Goal: Task Accomplishment & Management: Use online tool/utility

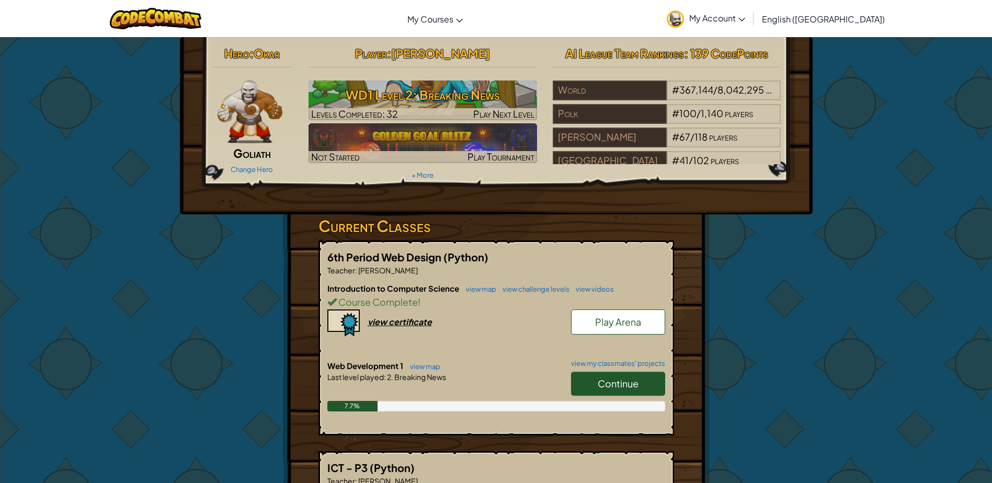
click at [665, 166] on div "Hero : [PERSON_NAME] Change Hero Player : [PERSON_NAME] WD1 Level 2: Breaking N…" at bounding box center [496, 112] width 586 height 141
click at [620, 383] on span "Continue" at bounding box center [618, 384] width 41 height 12
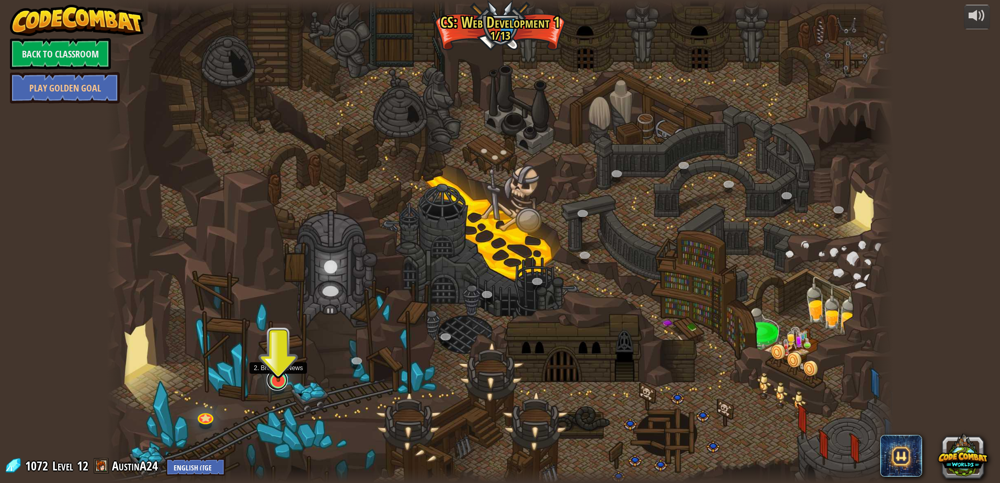
click at [279, 388] on link at bounding box center [277, 380] width 21 height 21
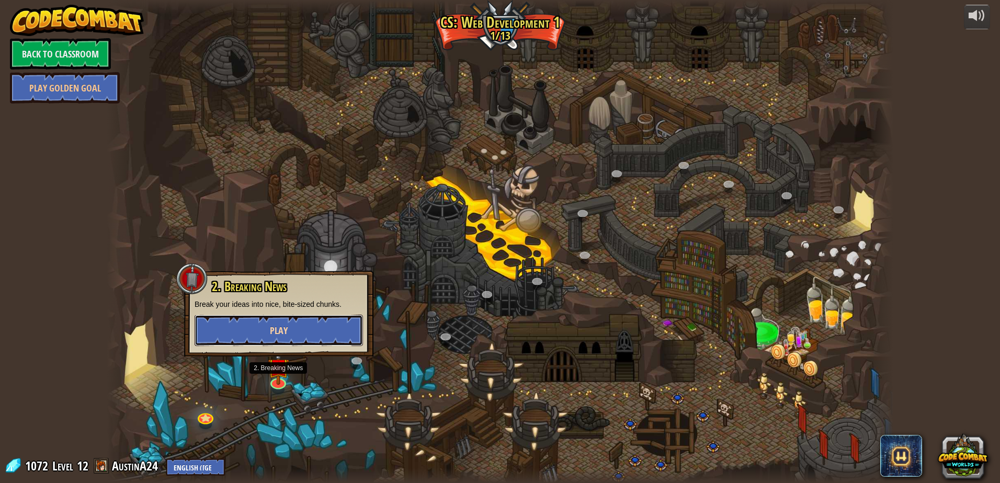
click at [292, 331] on button "Play" at bounding box center [279, 330] width 168 height 31
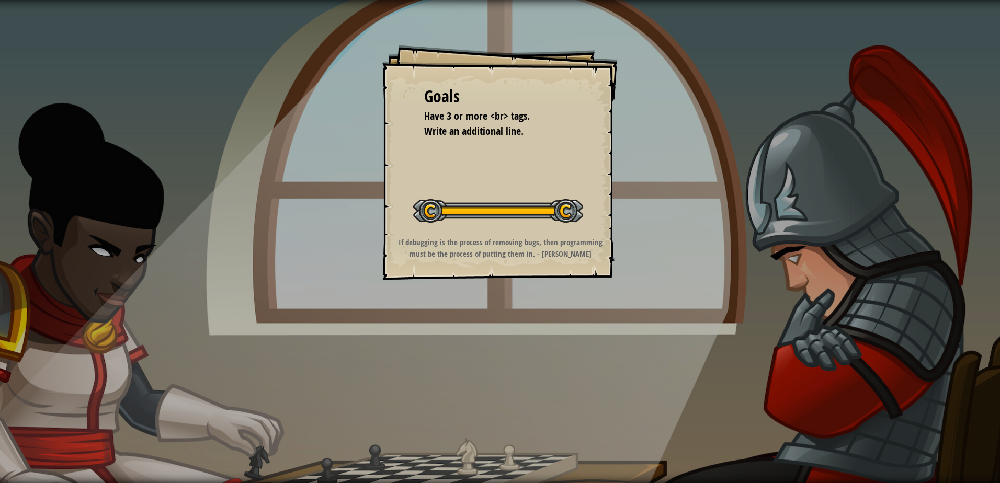
drag, startPoint x: 115, startPoint y: 241, endPoint x: 107, endPoint y: 242, distance: 8.4
drag, startPoint x: 107, startPoint y: 242, endPoint x: 406, endPoint y: 355, distance: 320.3
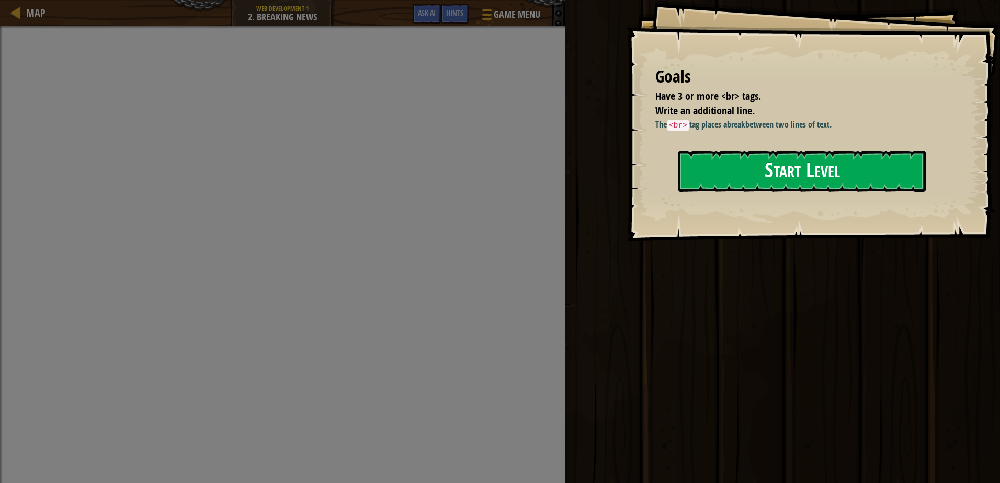
click at [759, 166] on button "Start Level" at bounding box center [801, 171] width 247 height 41
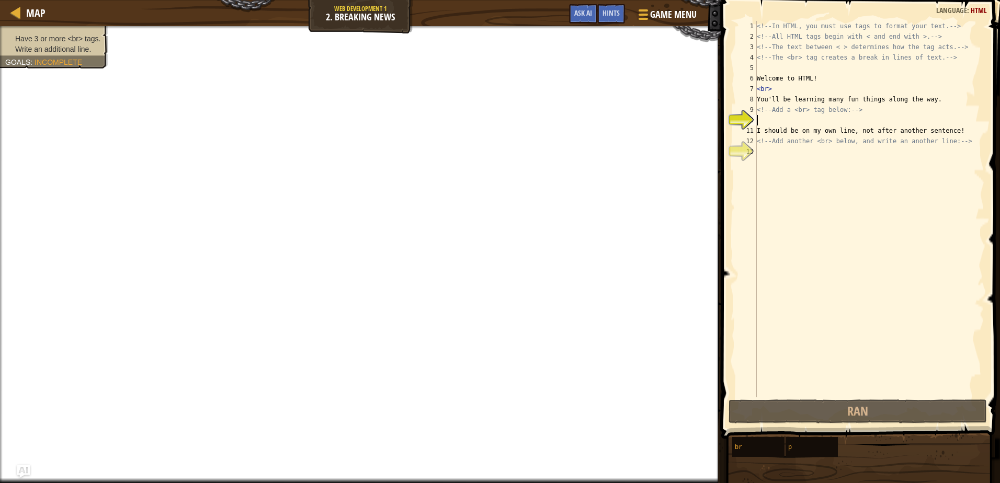
scroll to position [5, 0]
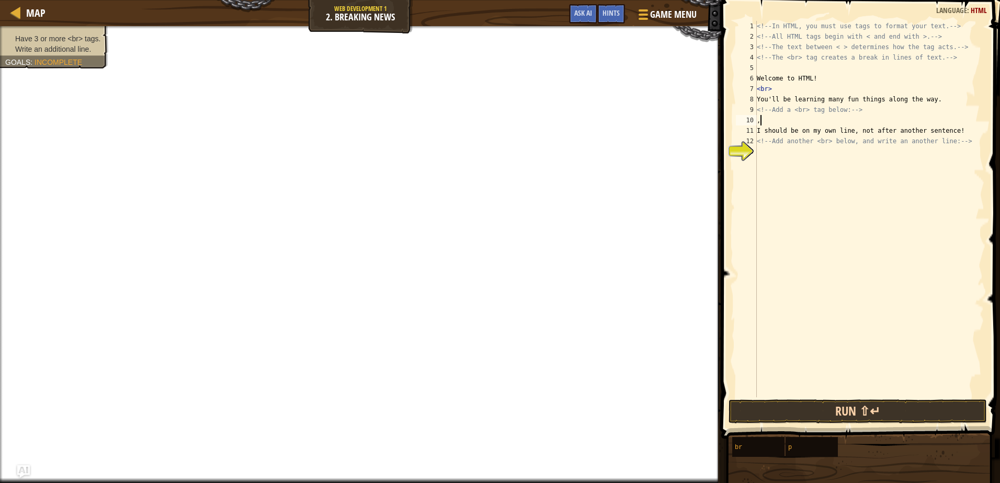
type textarea ","
click at [868, 413] on button "Run ⇧↵" at bounding box center [858, 412] width 258 height 24
click at [867, 413] on button "Run ⇧↵" at bounding box center [858, 412] width 258 height 24
type textarea ","
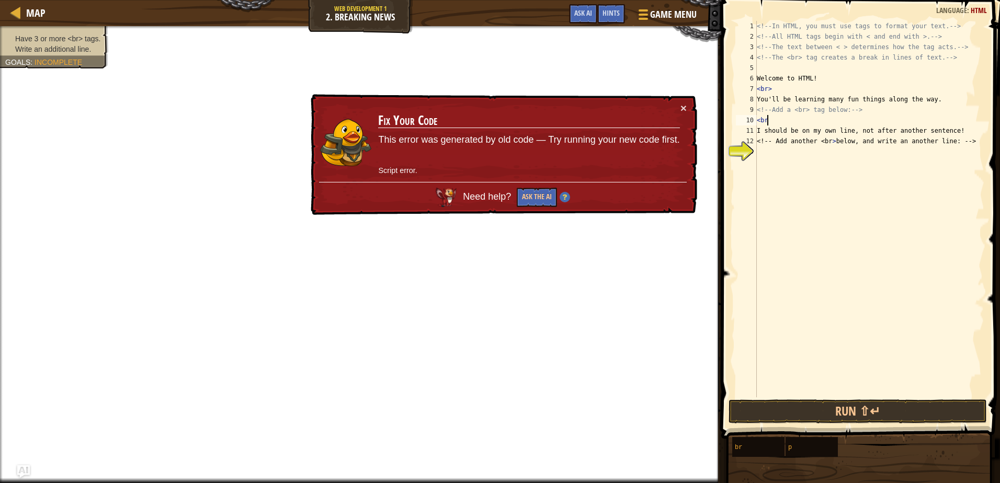
type textarea "<br>"
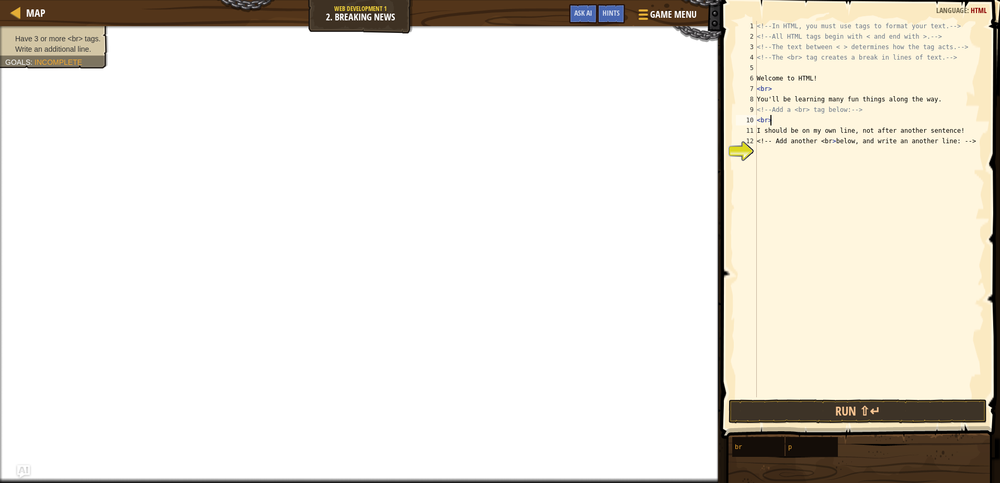
scroll to position [5, 1]
click at [812, 163] on div "<!-- In HTML, you must use tags to format your text. --> <!-- All HTML tags beg…" at bounding box center [870, 219] width 230 height 397
type textarea "<br>"
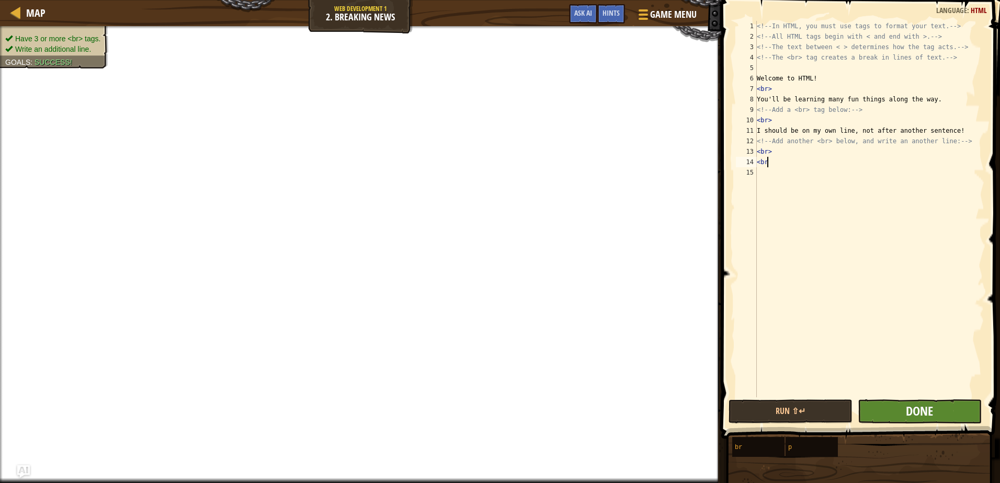
type textarea "<br"
click at [911, 410] on span "Done" at bounding box center [919, 411] width 27 height 17
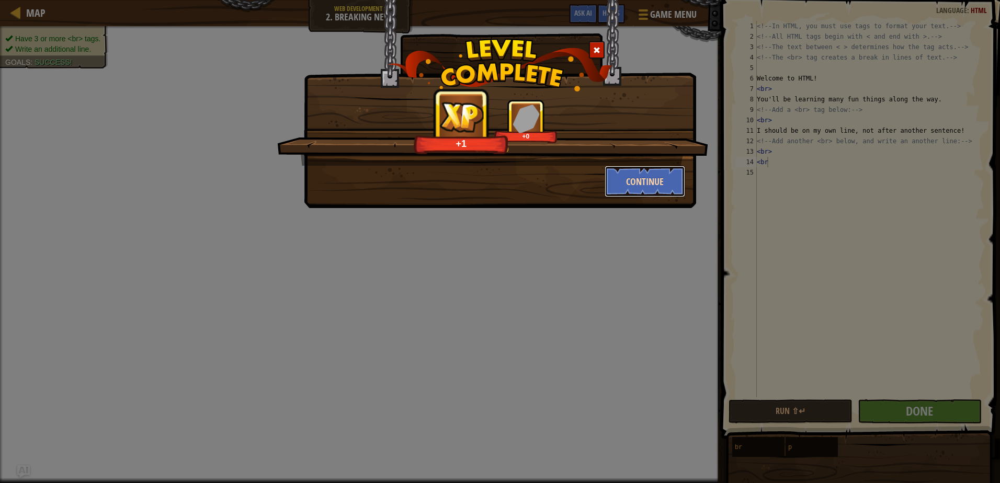
click at [640, 182] on button "Continue" at bounding box center [645, 181] width 81 height 31
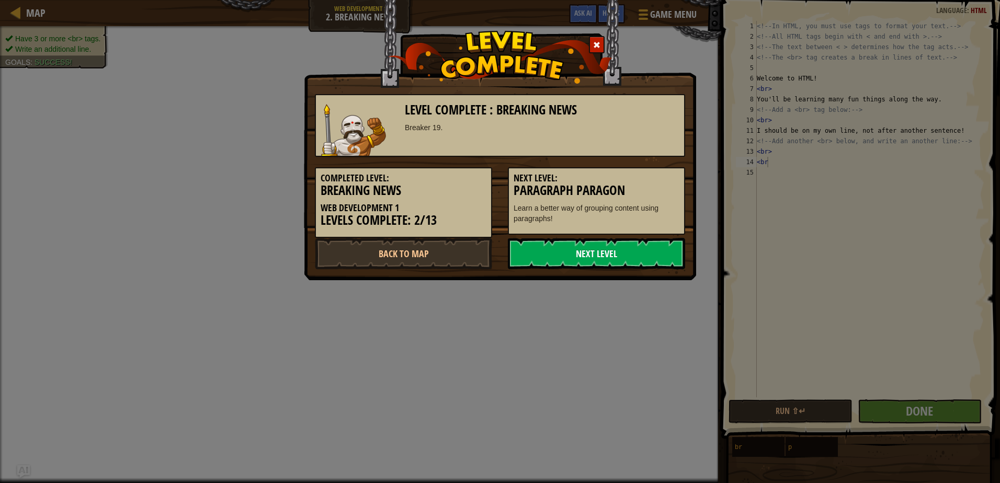
click at [579, 253] on link "Next Level" at bounding box center [596, 253] width 177 height 31
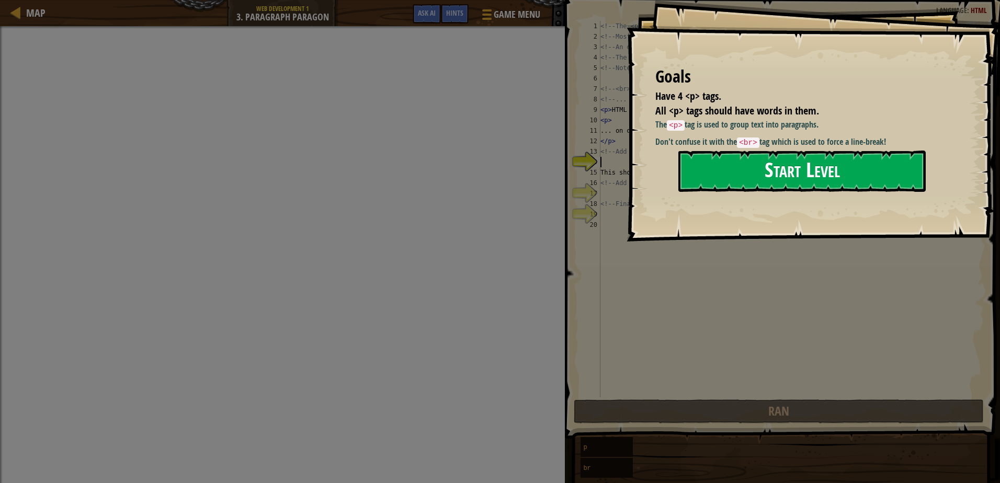
click at [811, 167] on button "Start Level" at bounding box center [801, 171] width 247 height 41
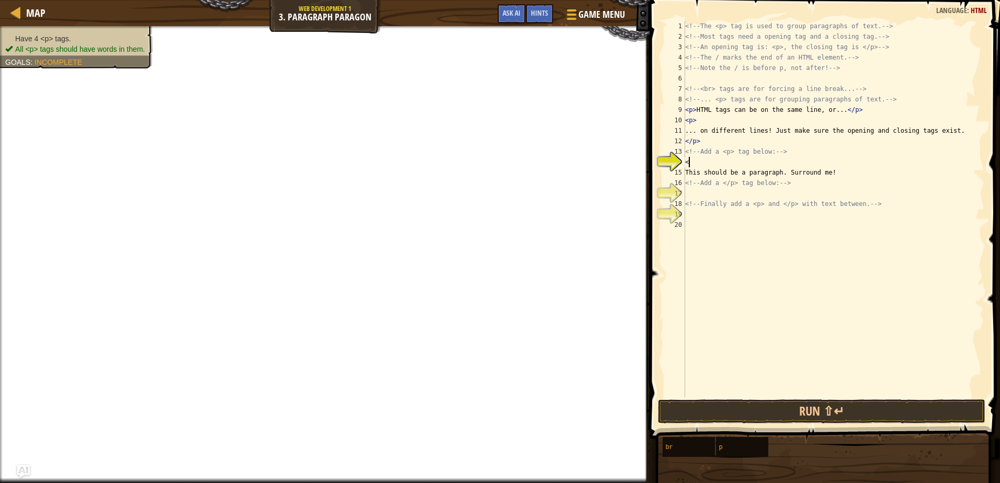
scroll to position [5, 0]
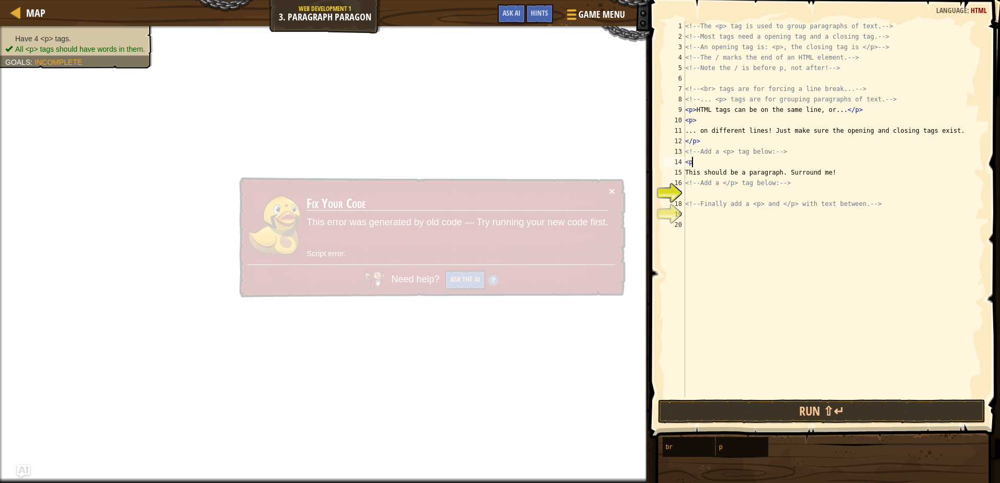
type textarea "<p>"
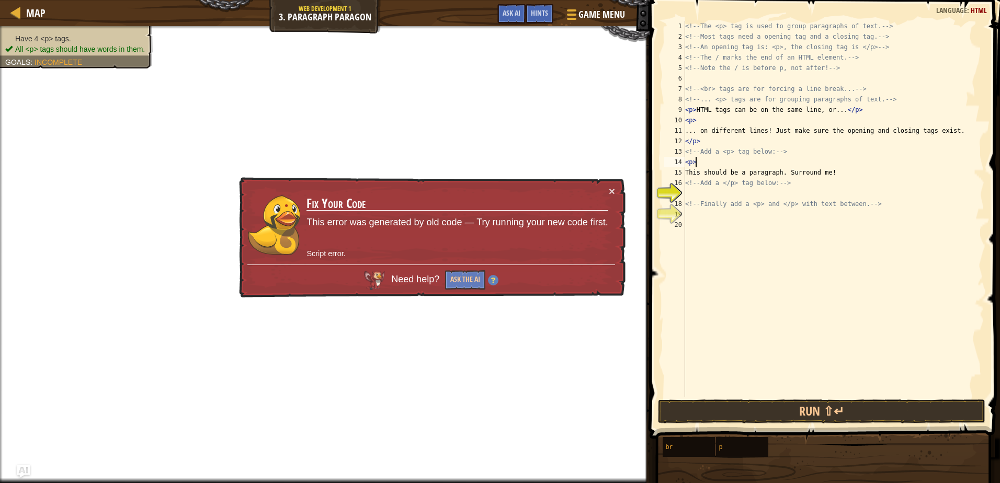
scroll to position [5, 1]
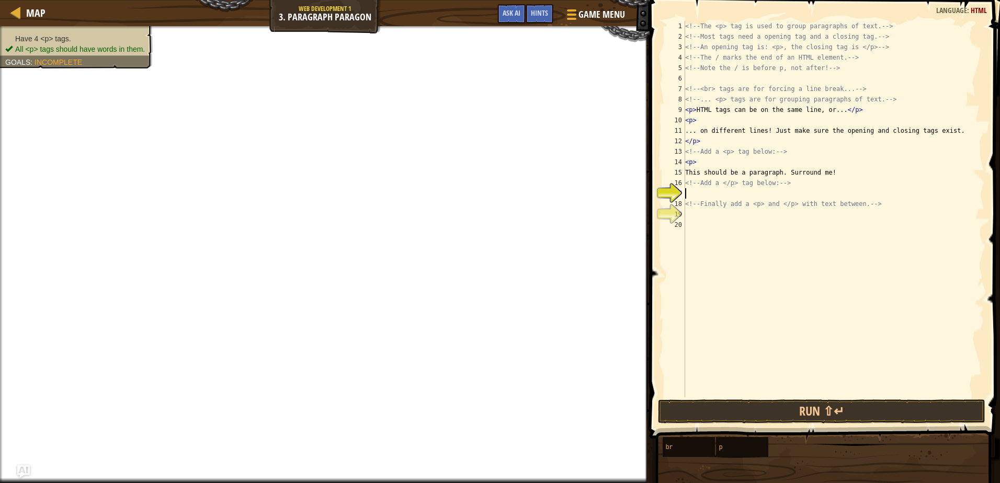
click at [727, 191] on div "<!-- The <p> tag is used to group paragraphs of text. --> <!-- Most tags need a…" at bounding box center [833, 219] width 301 height 397
type textarea "<!-- Finally add a <p> and </p> with text between. -->"
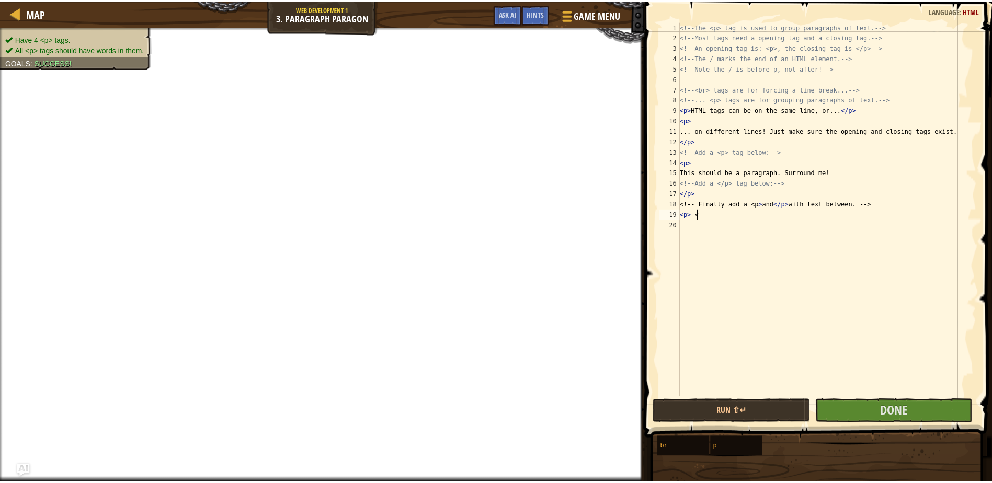
scroll to position [5, 1]
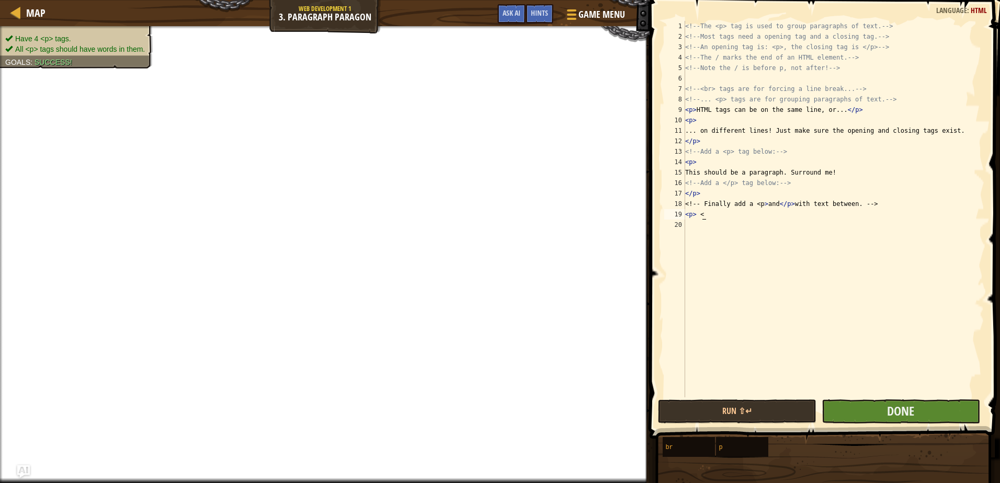
type textarea "<p> <"
click at [868, 414] on button "Done" at bounding box center [901, 412] width 158 height 24
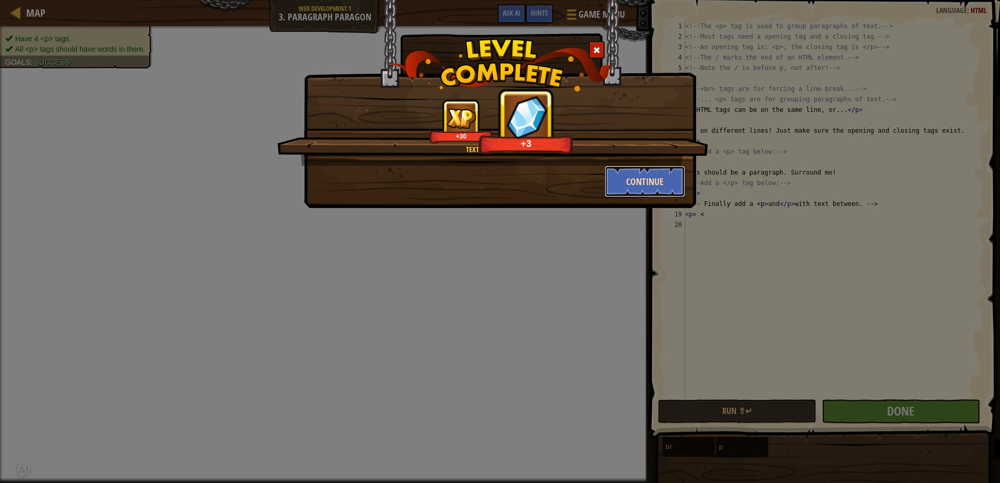
click at [625, 184] on button "Continue" at bounding box center [645, 181] width 81 height 31
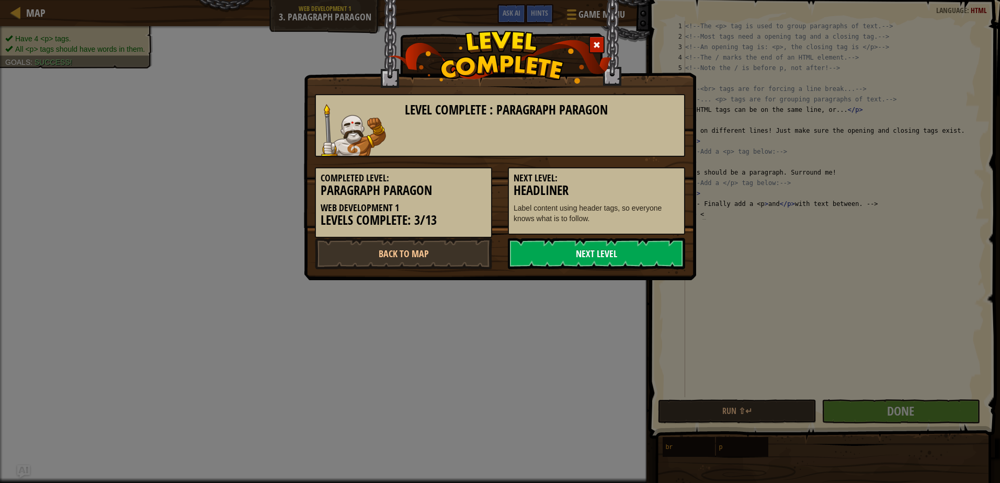
click at [649, 259] on link "Next Level" at bounding box center [596, 253] width 177 height 31
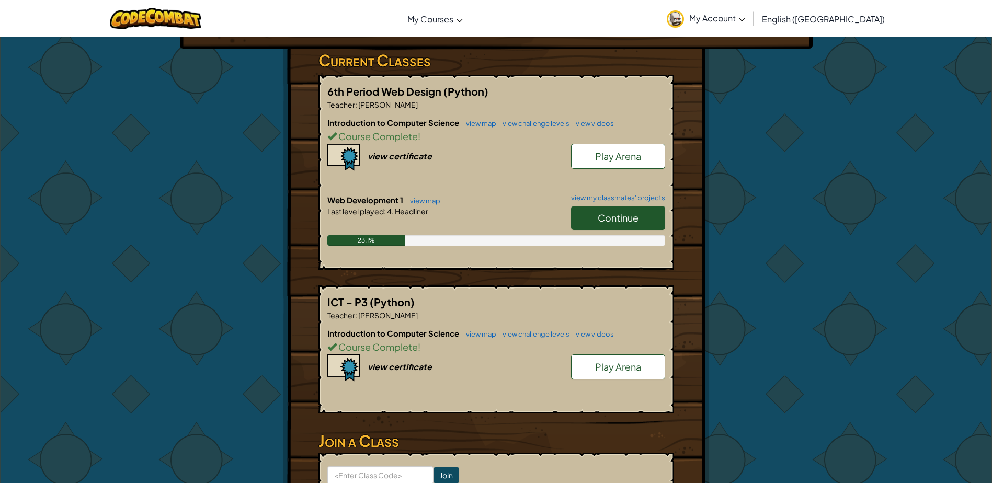
scroll to position [157, 0]
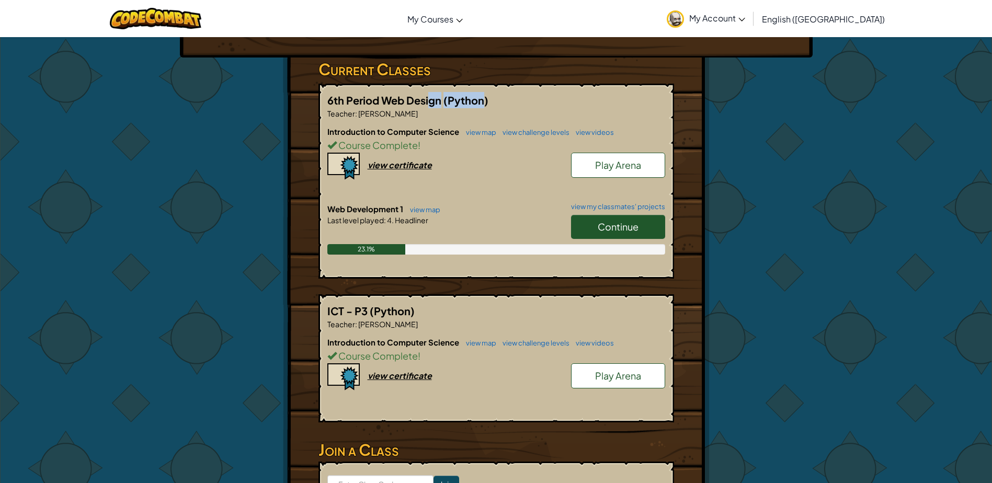
drag, startPoint x: 486, startPoint y: 100, endPoint x: 431, endPoint y: 104, distance: 54.5
click at [431, 104] on h5 "6th Period Web Design (Python)" at bounding box center [496, 100] width 338 height 16
click at [638, 215] on link "Continue" at bounding box center [618, 227] width 94 height 24
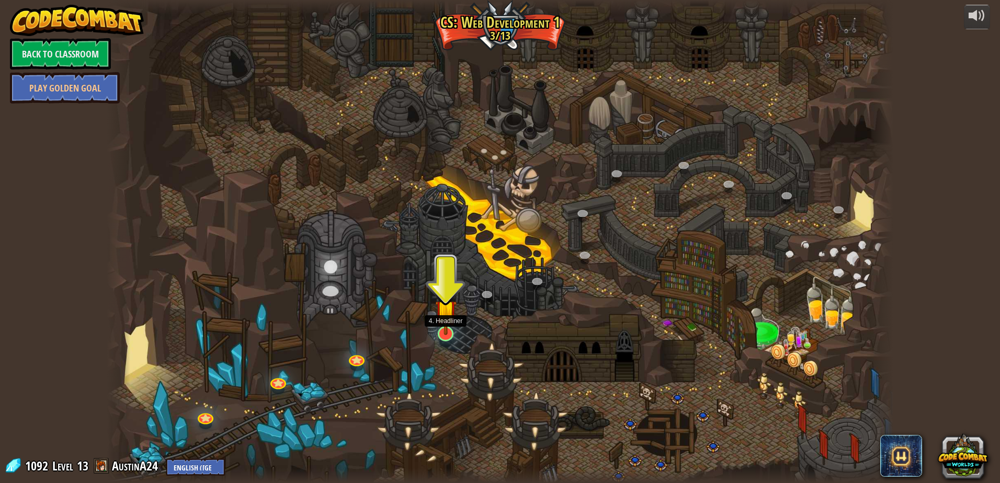
click at [452, 326] on img at bounding box center [445, 310] width 21 height 49
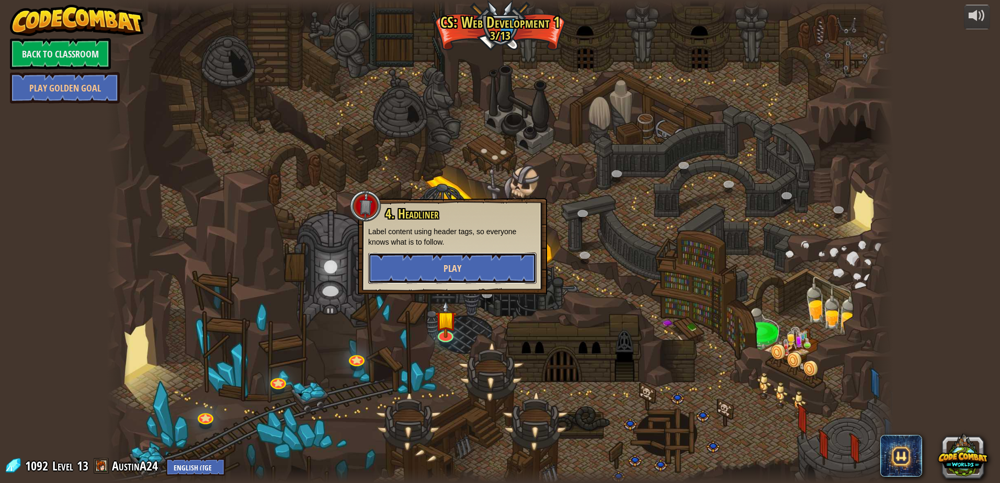
click at [451, 257] on button "Play" at bounding box center [452, 268] width 168 height 31
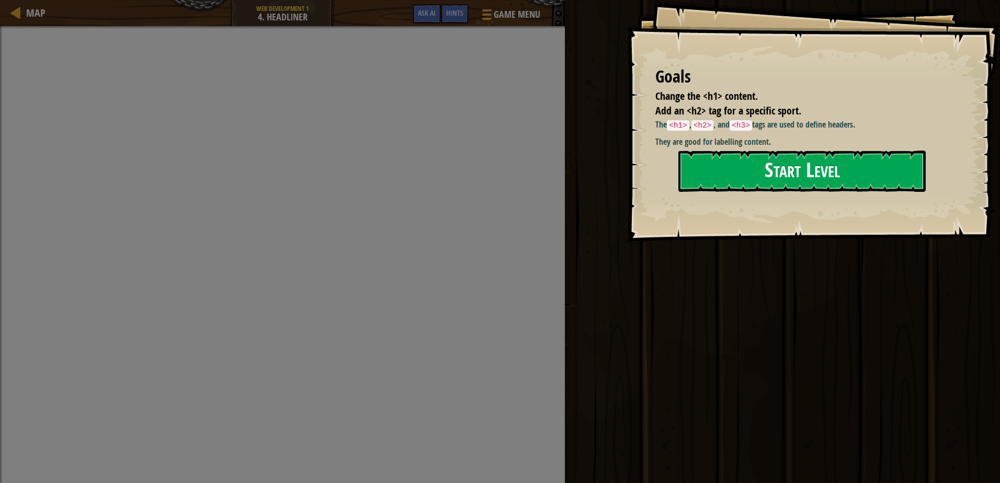
click at [746, 187] on button "Start Level" at bounding box center [801, 171] width 247 height 41
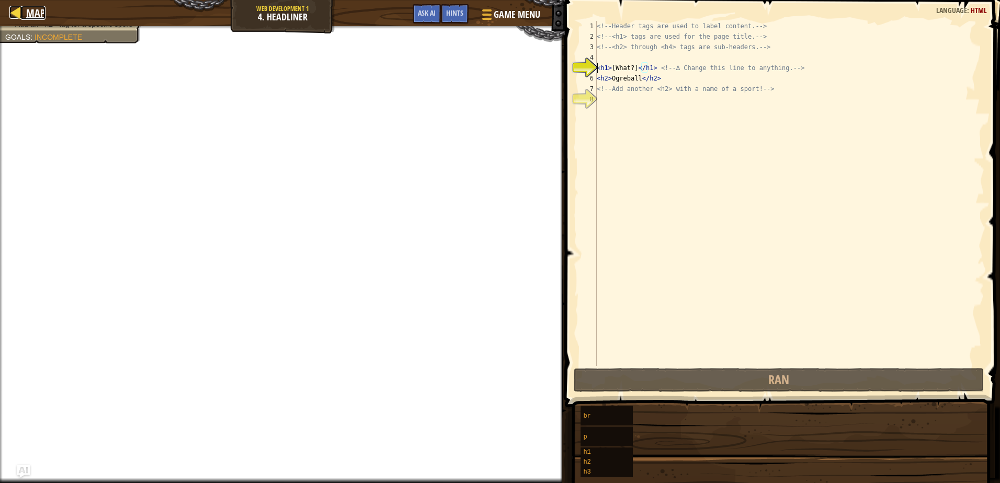
click at [14, 16] on div at bounding box center [15, 12] width 13 height 13
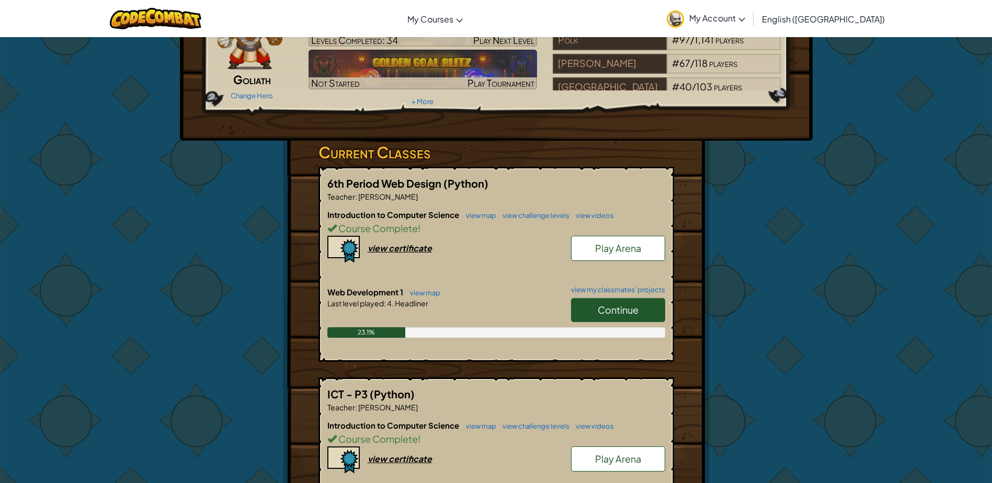
scroll to position [112, 0]
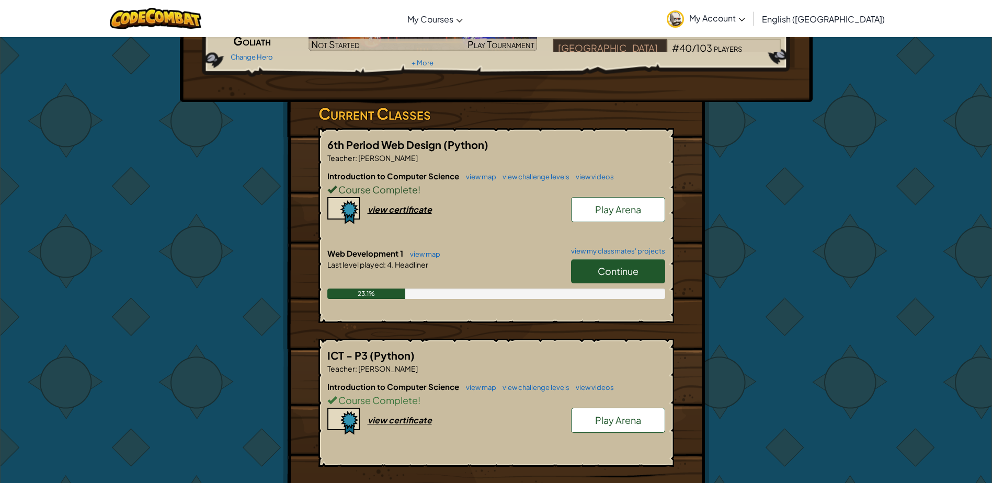
click at [398, 191] on span "Course Complete" at bounding box center [377, 190] width 81 height 12
click at [399, 209] on div "view certificate" at bounding box center [400, 209] width 64 height 11
click at [603, 215] on link "Play Arena" at bounding box center [618, 209] width 94 height 25
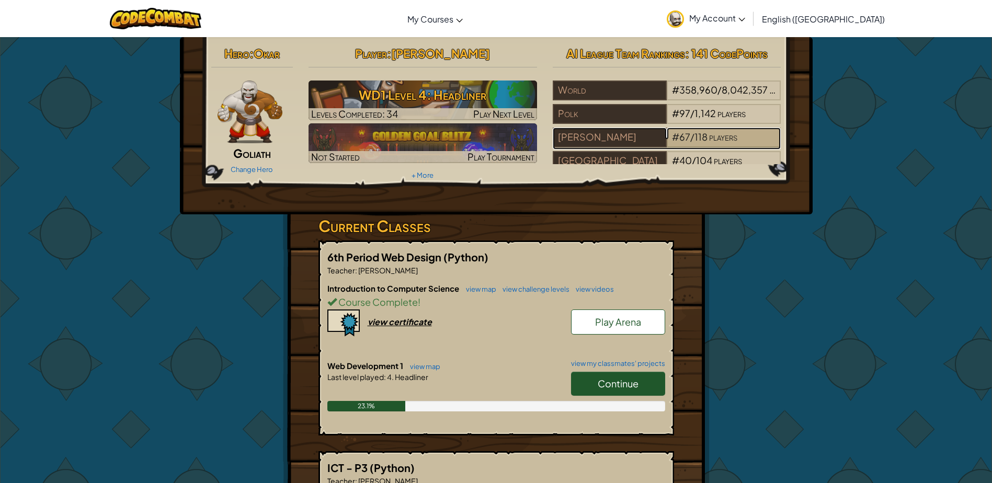
drag, startPoint x: 690, startPoint y: 129, endPoint x: 686, endPoint y: 141, distance: 13.2
drag, startPoint x: 686, startPoint y: 141, endPoint x: 858, endPoint y: 122, distance: 173.7
click at [876, 126] on div "Hero : [PERSON_NAME] Change Hero Player : [PERSON_NAME] WD1 Level 4: Headliner …" at bounding box center [496, 385] width 992 height 696
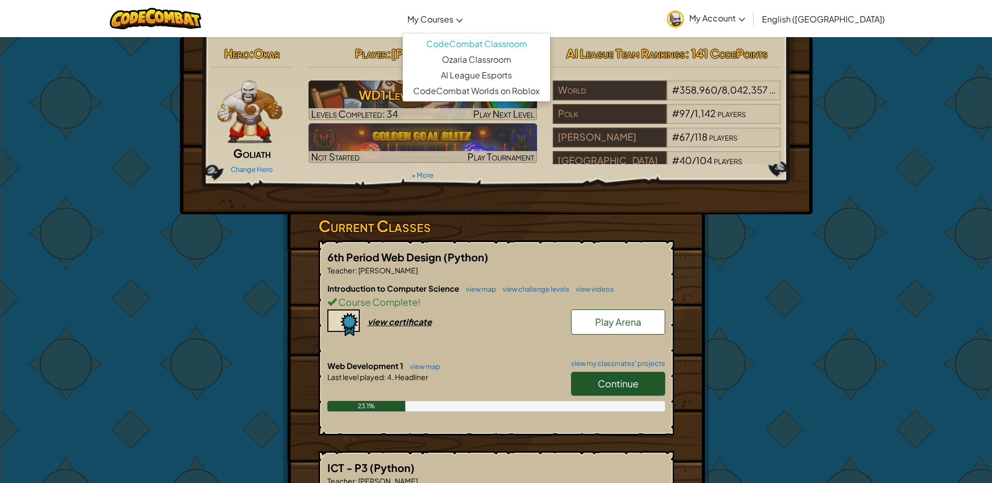
click at [453, 19] on span "My Courses" at bounding box center [430, 19] width 46 height 11
click at [825, 346] on div "Hero : [PERSON_NAME] Change Hero Player : [PERSON_NAME] WD1 Level 4: Headliner …" at bounding box center [496, 385] width 992 height 696
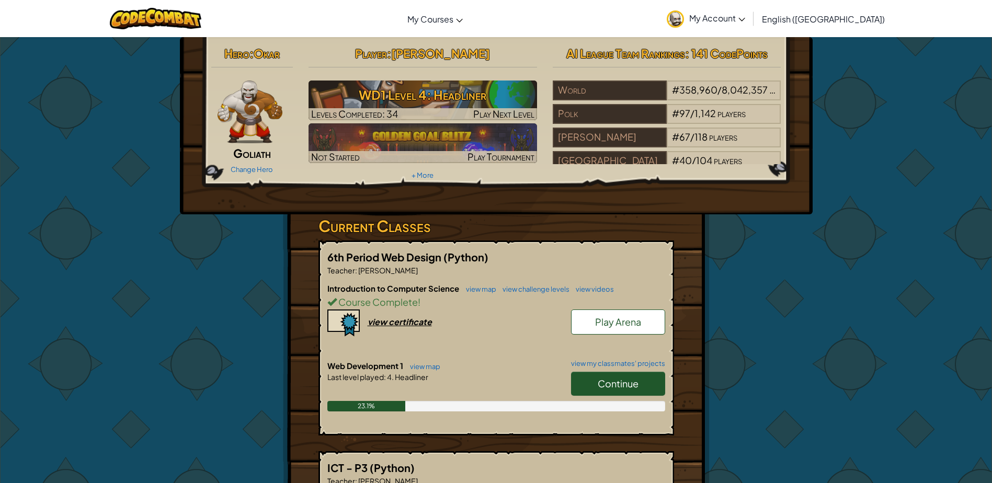
click at [256, 128] on img at bounding box center [250, 112] width 65 height 63
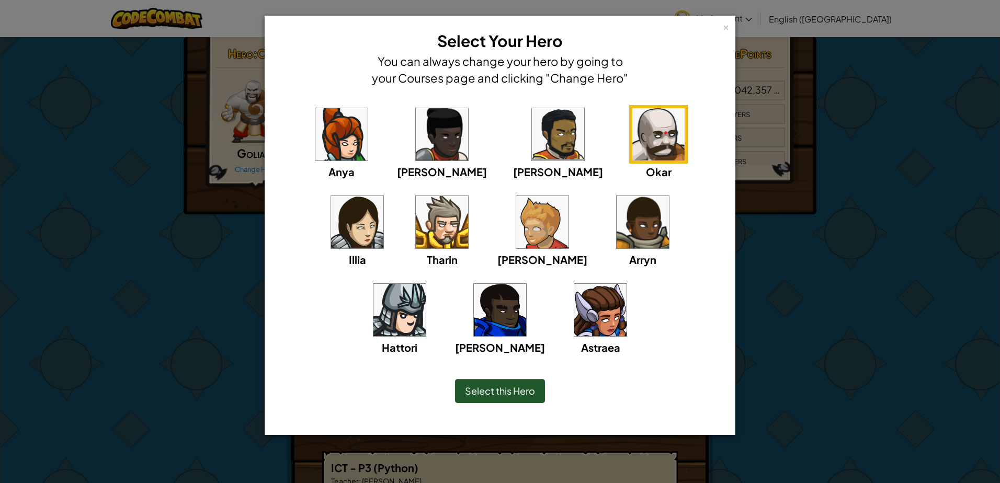
click at [526, 284] on img at bounding box center [500, 310] width 52 height 52
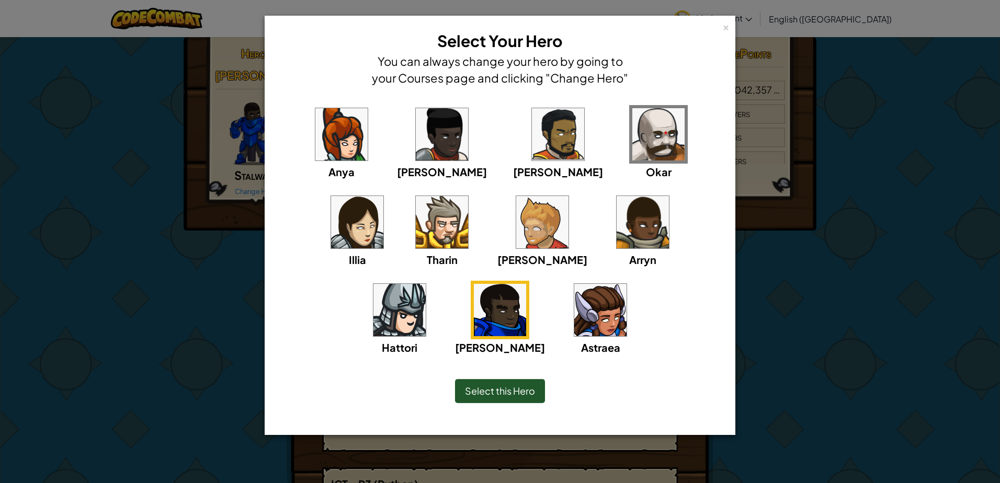
click at [426, 284] on img at bounding box center [399, 310] width 52 height 52
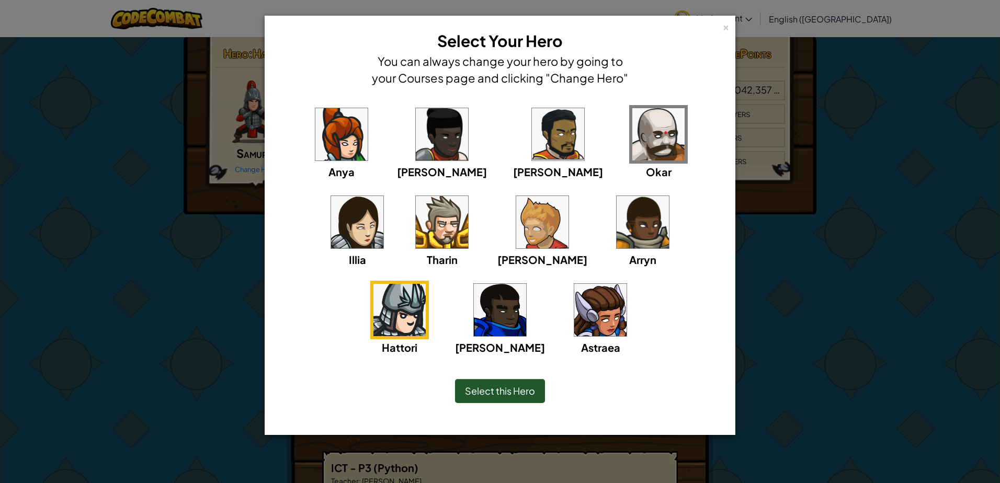
drag, startPoint x: 514, startPoint y: 388, endPoint x: 475, endPoint y: 363, distance: 45.4
click at [510, 388] on span "Select this Hero" at bounding box center [500, 391] width 70 height 12
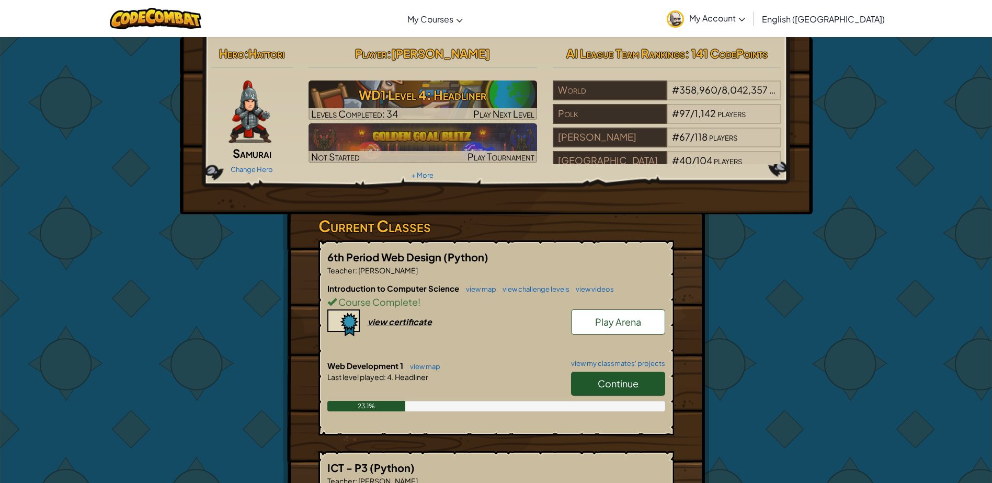
click at [242, 117] on img at bounding box center [250, 112] width 43 height 63
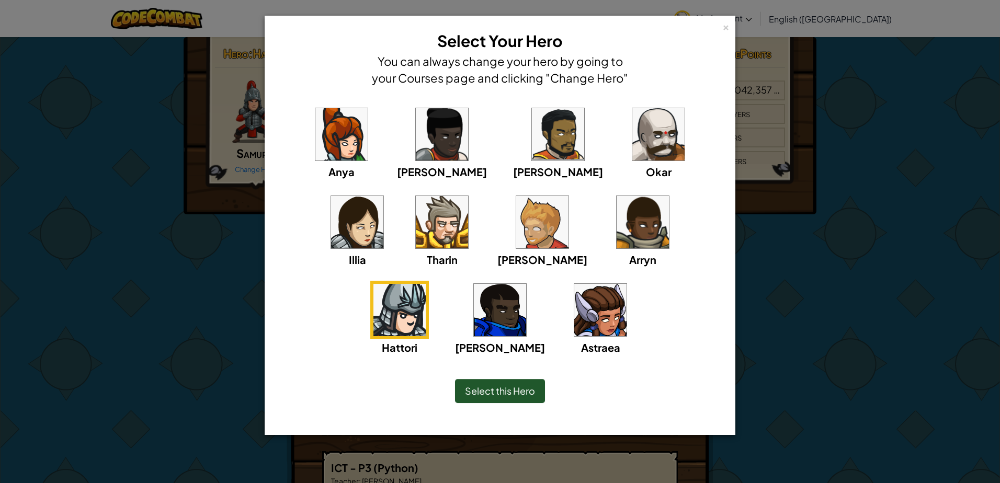
click at [324, 133] on img at bounding box center [341, 134] width 52 height 52
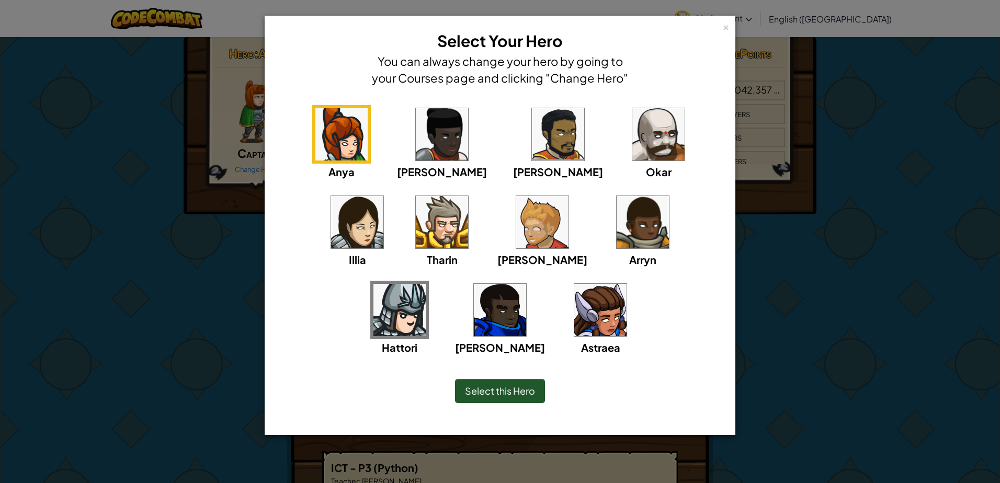
drag, startPoint x: 474, startPoint y: 386, endPoint x: 382, endPoint y: 308, distance: 120.9
click at [473, 385] on span "Select this Hero" at bounding box center [500, 391] width 70 height 12
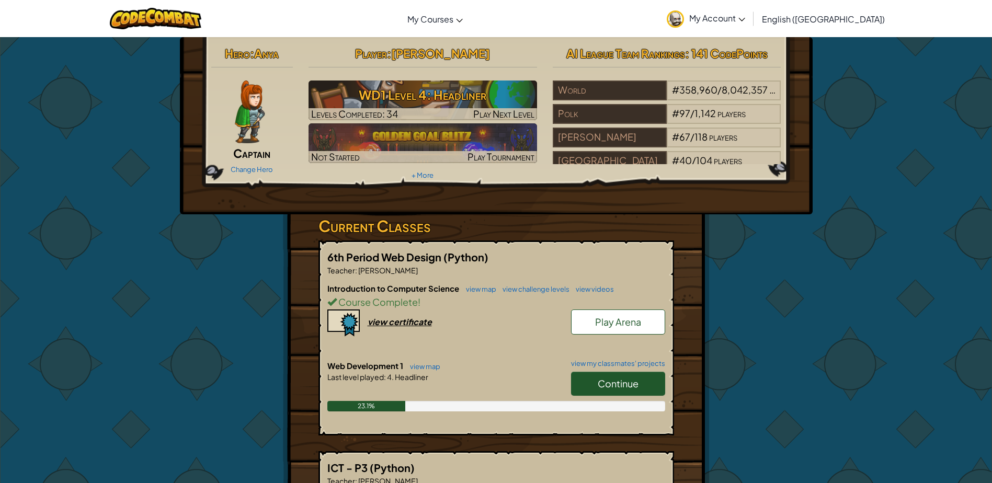
click at [248, 133] on img at bounding box center [250, 112] width 30 height 63
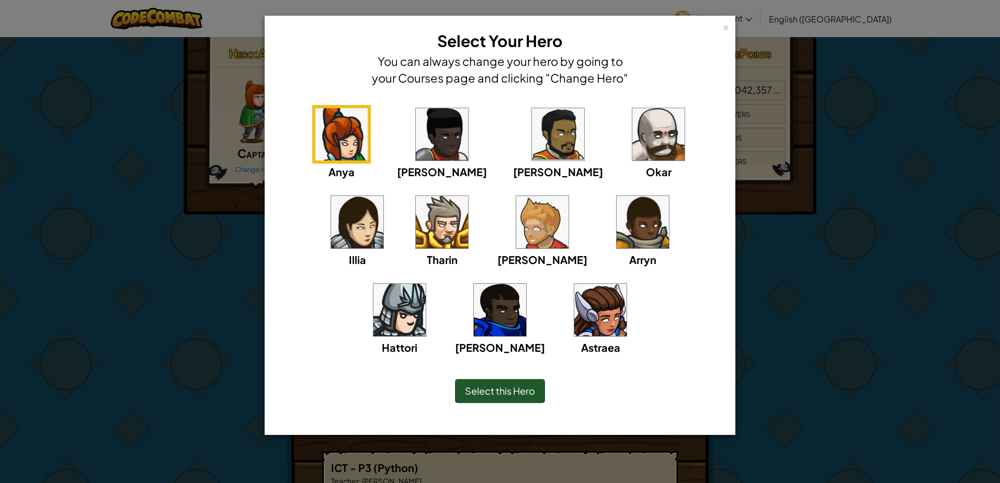
click at [632, 123] on img at bounding box center [658, 134] width 52 height 52
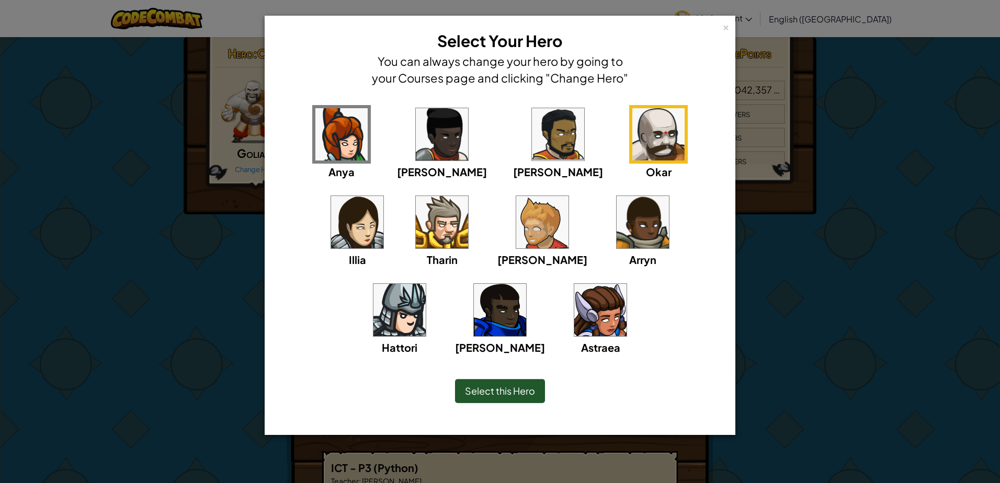
click at [416, 233] on img at bounding box center [442, 222] width 52 height 52
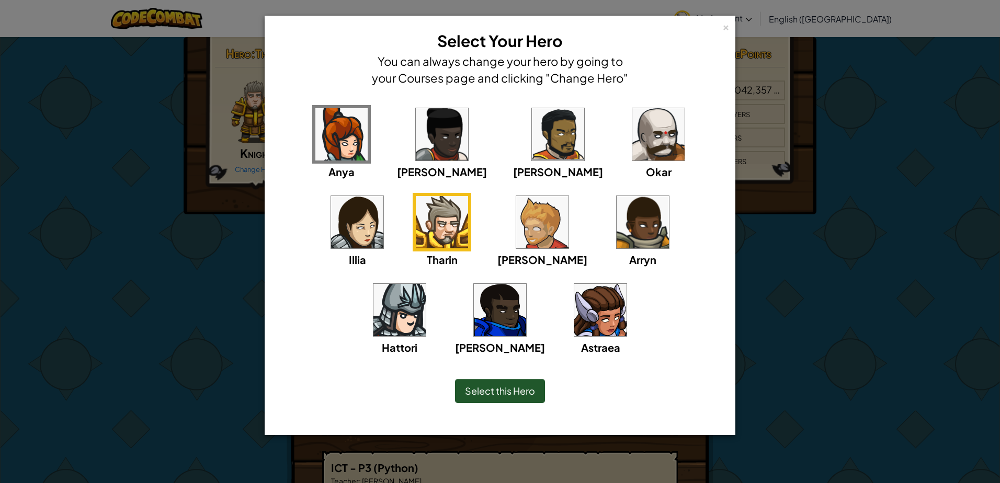
click at [505, 388] on span "Select this Hero" at bounding box center [500, 391] width 70 height 12
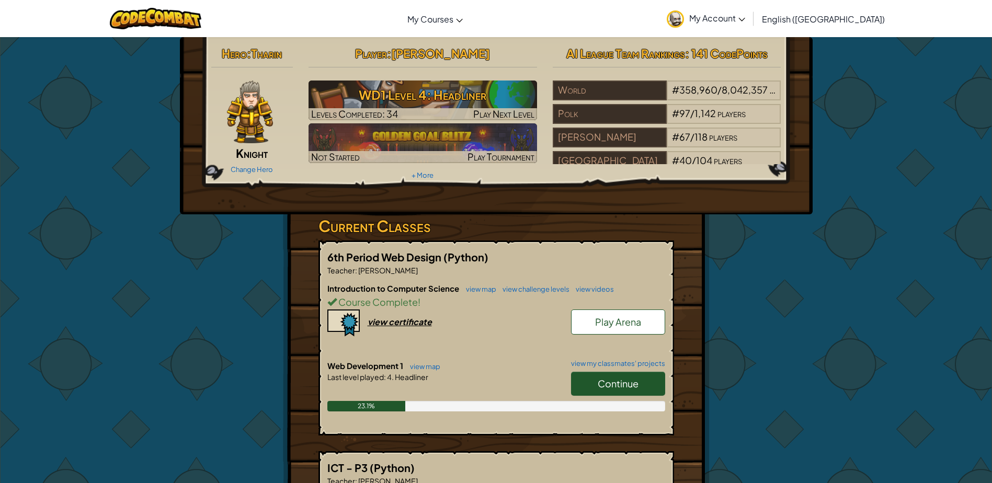
click at [238, 110] on img at bounding box center [250, 112] width 46 height 63
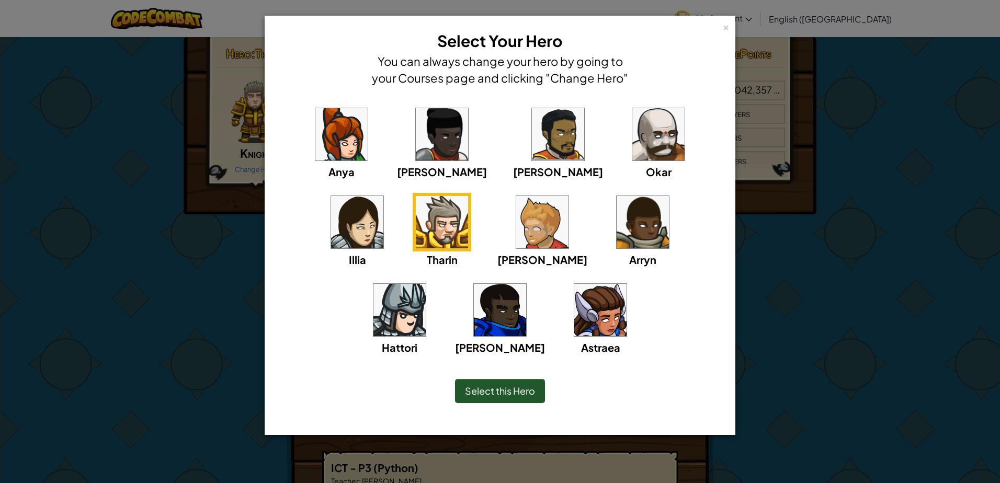
click at [632, 126] on img at bounding box center [658, 134] width 52 height 52
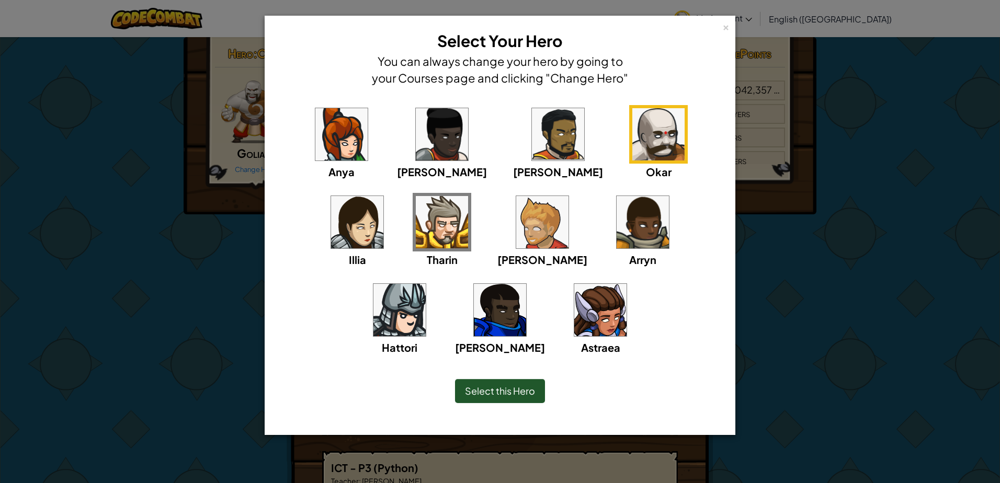
click at [386, 193] on div "Illia" at bounding box center [357, 230] width 59 height 75
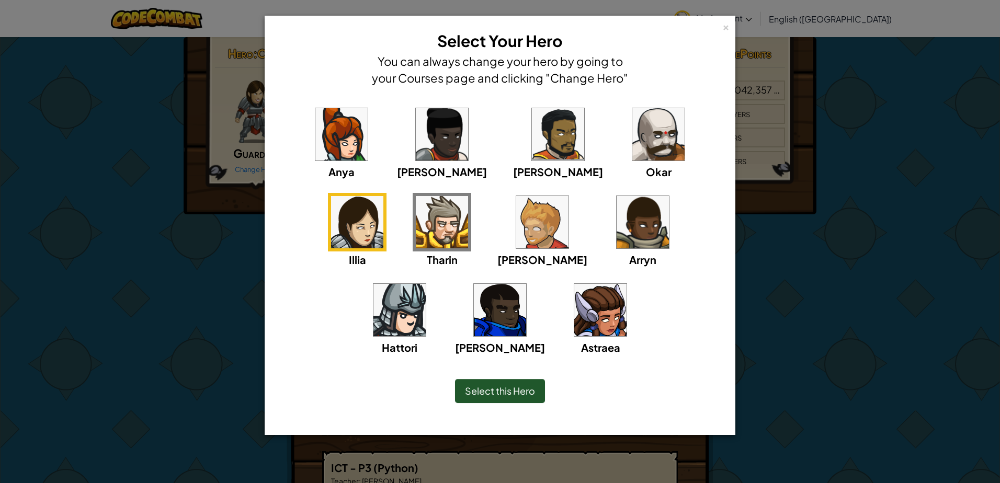
click at [487, 391] on span "Select this Hero" at bounding box center [500, 391] width 70 height 12
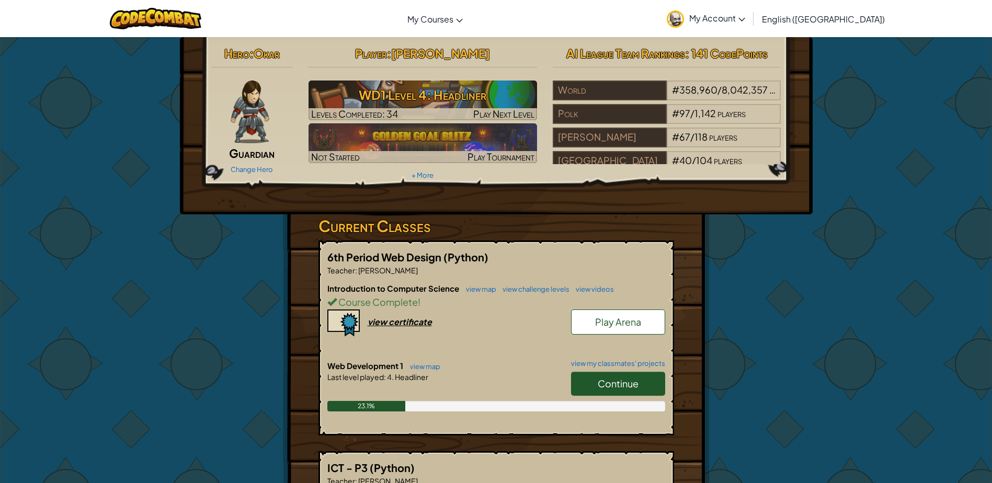
click at [254, 112] on img at bounding box center [250, 112] width 38 height 63
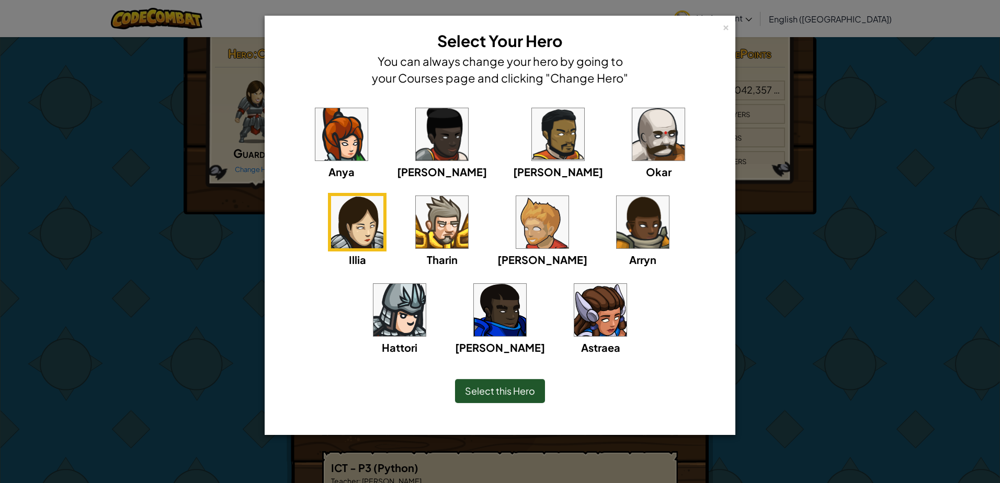
click at [422, 146] on img at bounding box center [442, 134] width 52 height 52
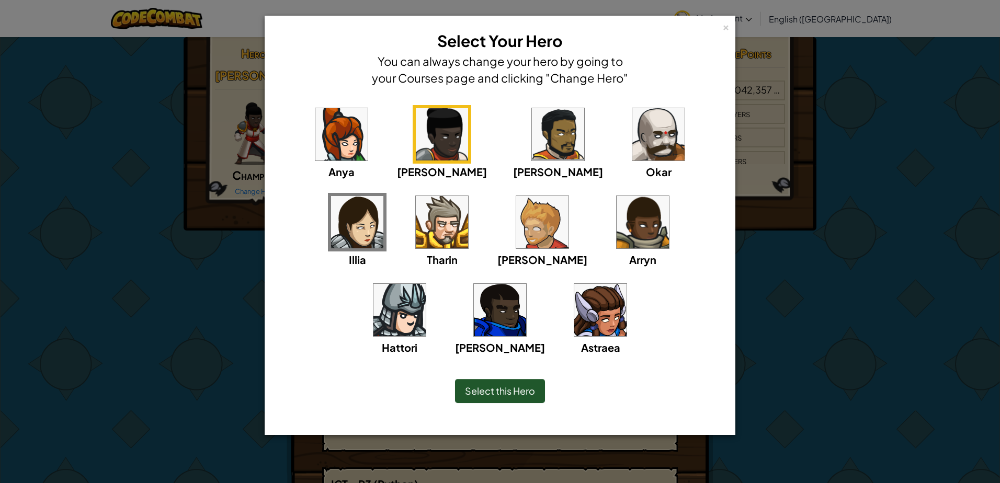
click at [532, 147] on img at bounding box center [558, 134] width 52 height 52
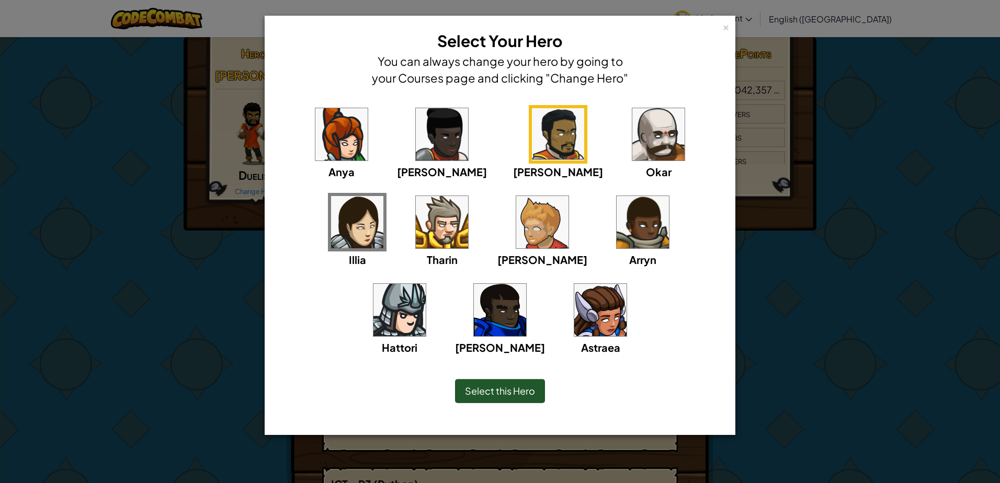
click at [617, 214] on img at bounding box center [643, 222] width 52 height 52
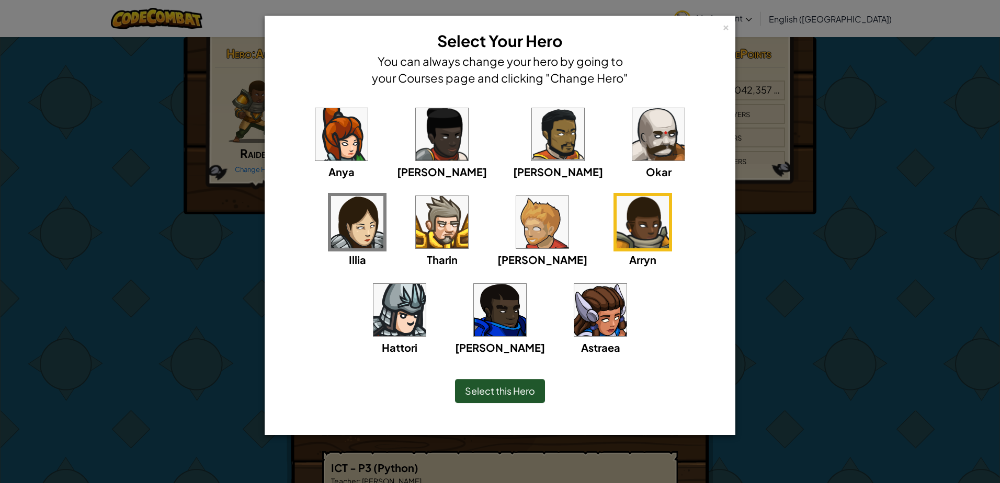
click at [516, 229] on img at bounding box center [542, 222] width 52 height 52
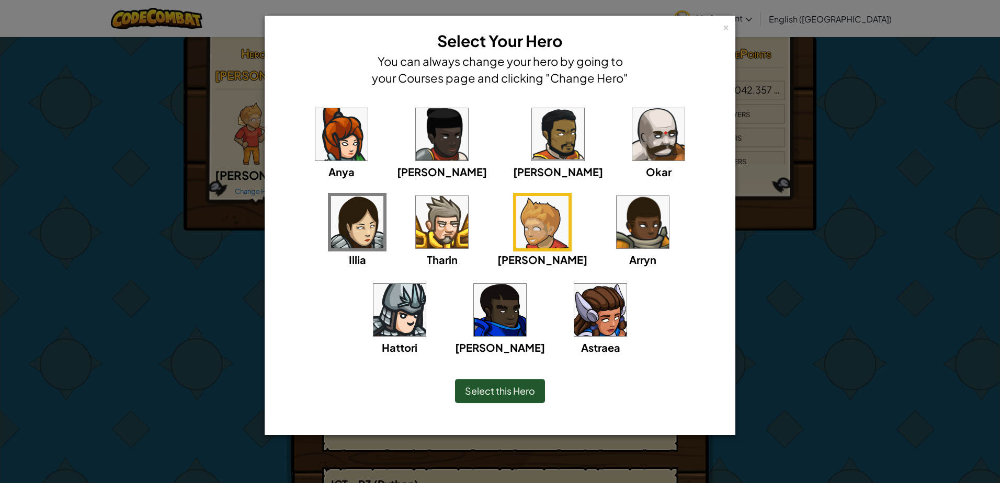
click at [483, 393] on span "Select this Hero" at bounding box center [500, 391] width 70 height 12
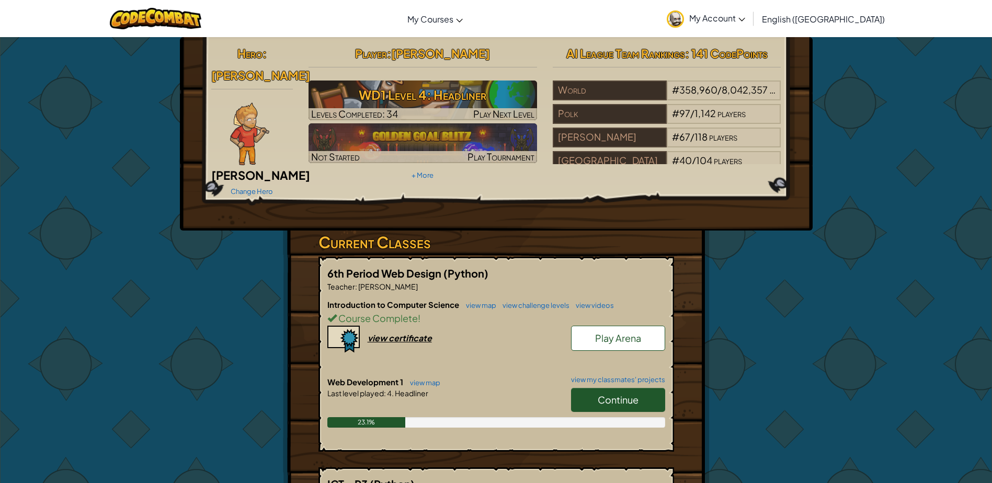
click at [260, 105] on img at bounding box center [249, 134] width 39 height 63
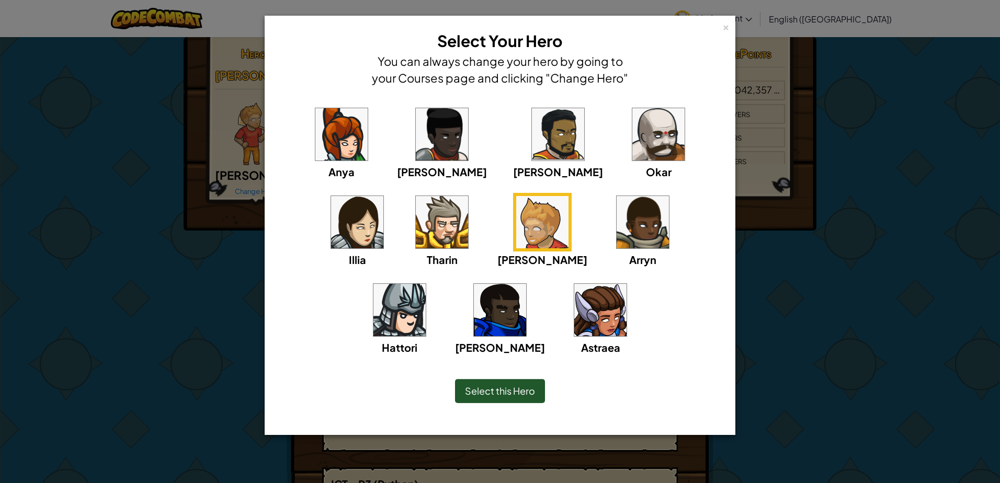
click at [426, 284] on img at bounding box center [399, 310] width 52 height 52
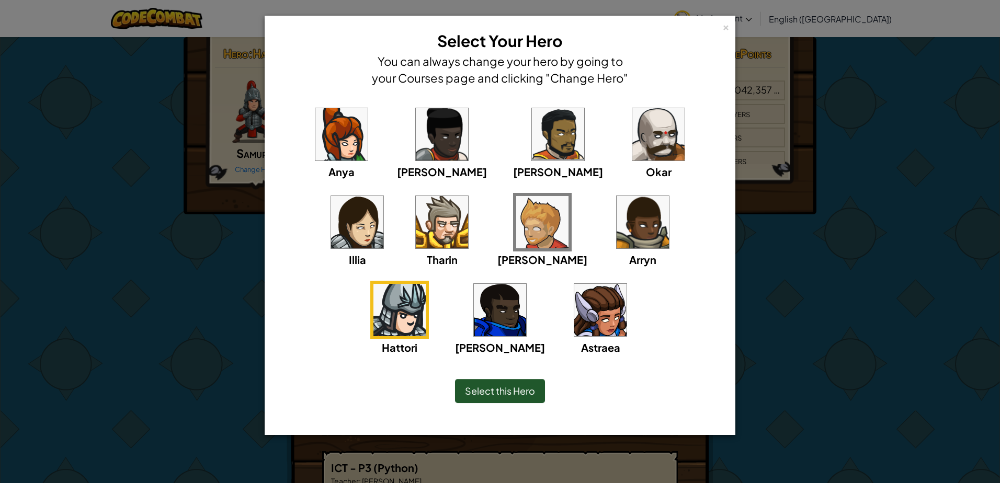
click at [632, 130] on img at bounding box center [658, 134] width 52 height 52
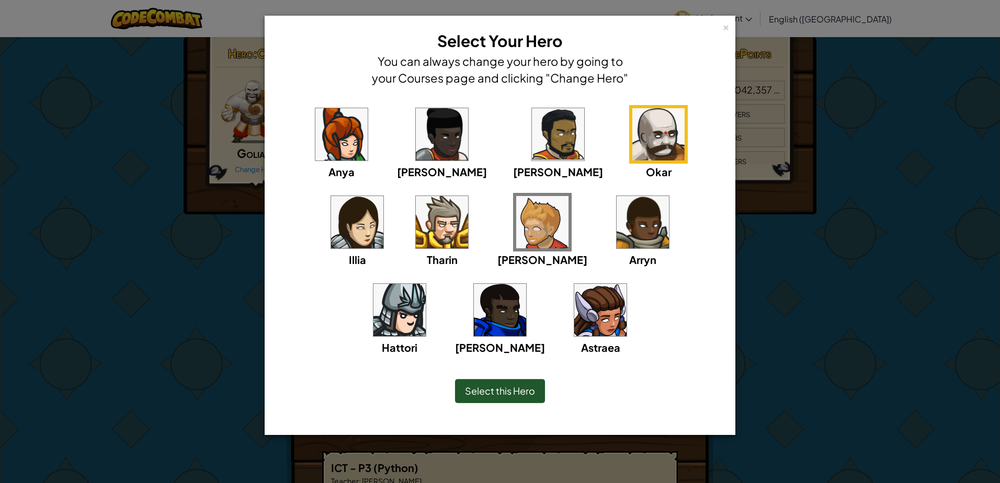
click at [506, 390] on span "Select this Hero" at bounding box center [500, 391] width 70 height 12
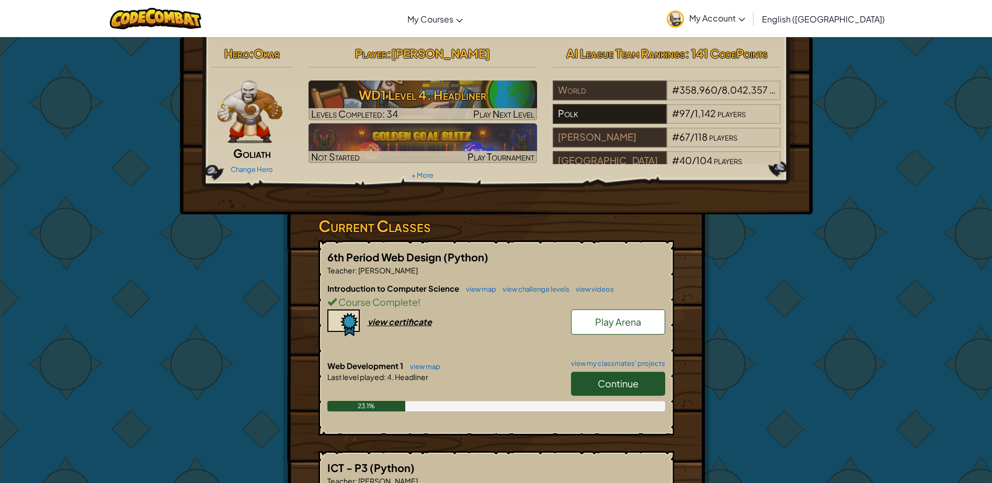
drag, startPoint x: 849, startPoint y: 264, endPoint x: 630, endPoint y: 121, distance: 262.3
drag, startPoint x: 630, startPoint y: 121, endPoint x: 272, endPoint y: 230, distance: 373.6
click at [272, 230] on div "Hero : [PERSON_NAME] Change Hero Player : [PERSON_NAME] WD1 Level 4: Headliner …" at bounding box center [496, 384] width 612 height 695
click at [594, 387] on link "Continue" at bounding box center [618, 384] width 94 height 24
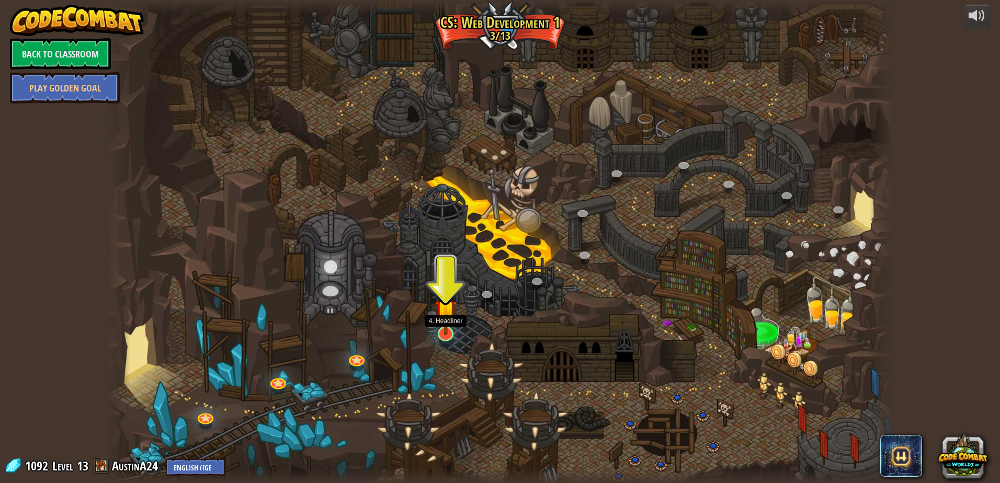
click at [448, 331] on img at bounding box center [445, 310] width 21 height 49
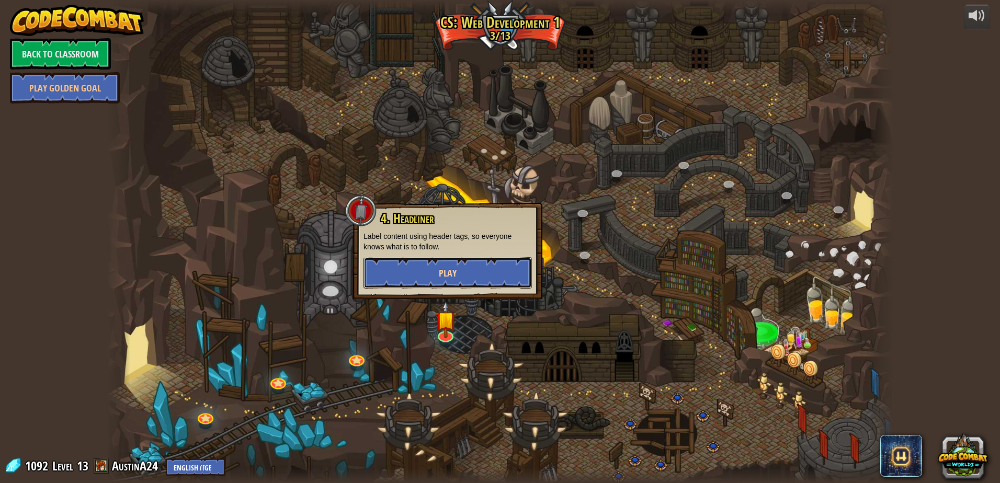
click at [430, 273] on button "Play" at bounding box center [447, 272] width 168 height 31
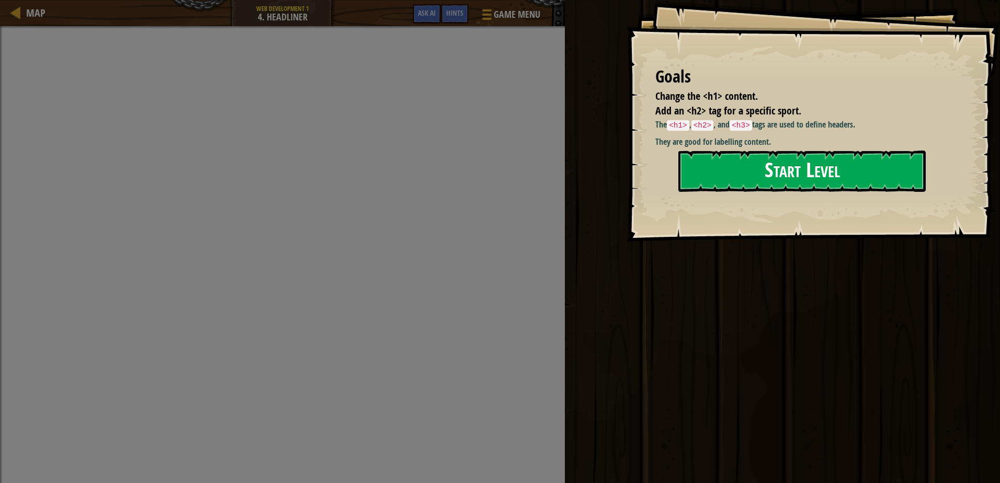
click at [796, 165] on button "Start Level" at bounding box center [801, 171] width 247 height 41
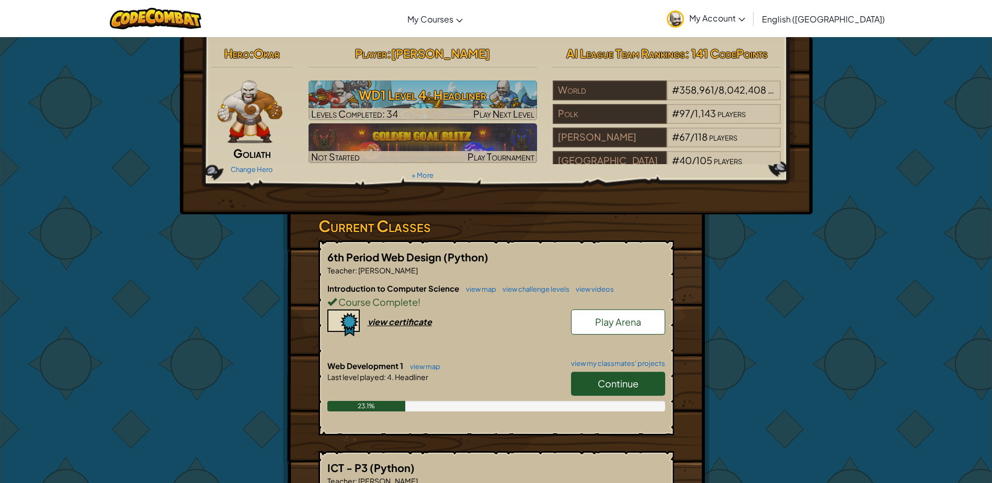
click at [379, 305] on span "Course Complete" at bounding box center [377, 302] width 81 height 12
click at [331, 300] on span at bounding box center [331, 301] width 9 height 9
click at [333, 301] on span at bounding box center [331, 301] width 9 height 9
click at [387, 288] on span "Introduction to Computer Science" at bounding box center [393, 288] width 133 height 10
click at [395, 323] on div "view certificate" at bounding box center [400, 321] width 64 height 11
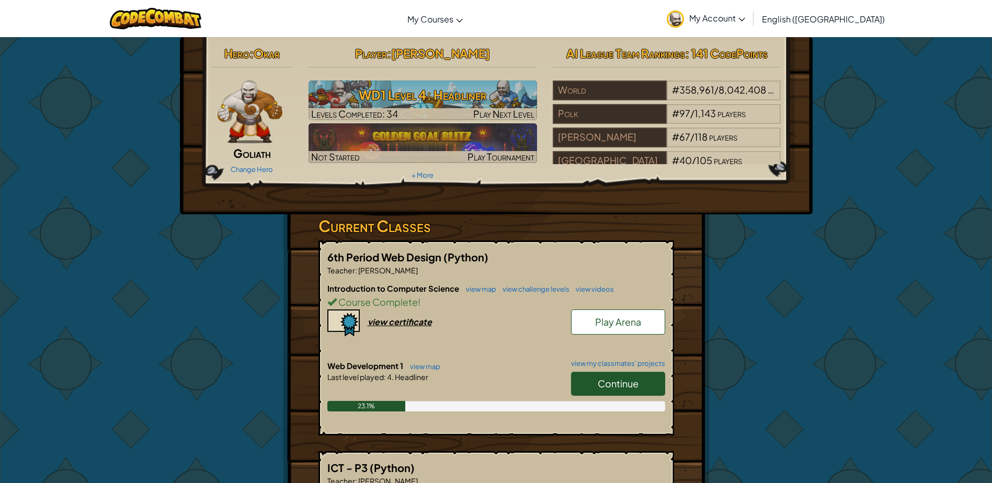
click at [236, 248] on div "Hero : [PERSON_NAME] Change Hero Player : [PERSON_NAME] WD1 Level 4: Headliner …" at bounding box center [496, 384] width 612 height 695
drag, startPoint x: 356, startPoint y: 224, endPoint x: 364, endPoint y: 227, distance: 8.4
click at [364, 227] on h3 "Current Classes" at bounding box center [497, 226] width 356 height 24
drag, startPoint x: 364, startPoint y: 227, endPoint x: 359, endPoint y: 230, distance: 5.8
click at [359, 230] on h3 "Current Classes" at bounding box center [497, 226] width 356 height 24
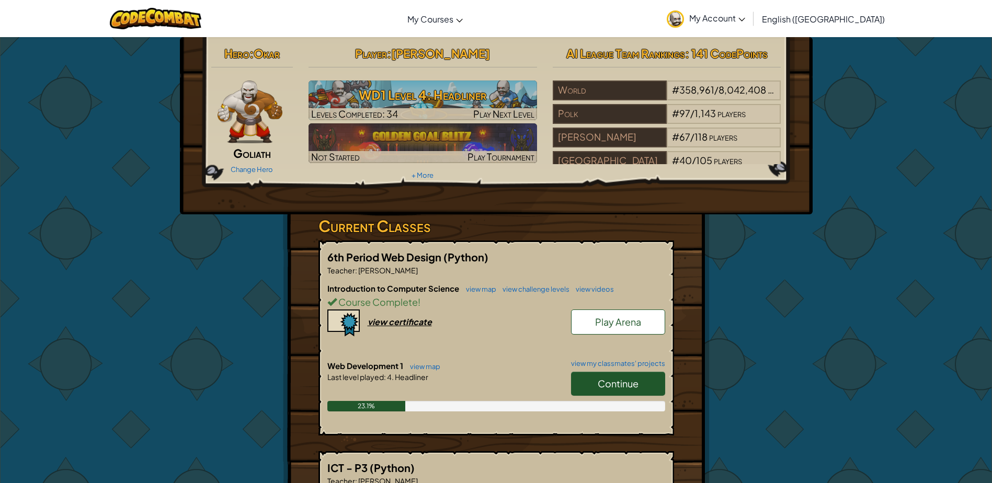
click at [265, 217] on div "Hero : [PERSON_NAME] Change Hero Player : [PERSON_NAME] WD1 Level 4: Headliner …" at bounding box center [496, 384] width 612 height 695
click at [612, 389] on span "Continue" at bounding box center [618, 384] width 41 height 12
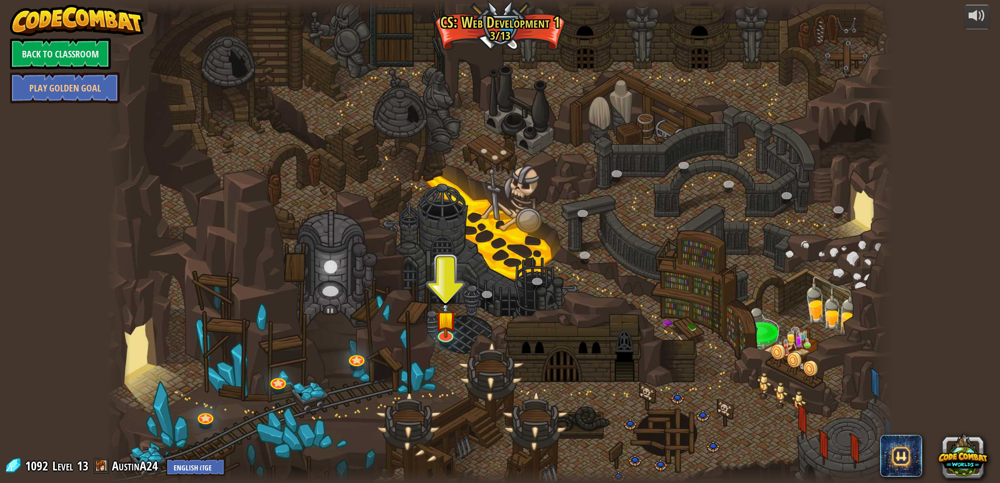
click at [507, 30] on div at bounding box center [500, 241] width 787 height 483
click at [135, 461] on link "AustinA24" at bounding box center [136, 466] width 49 height 17
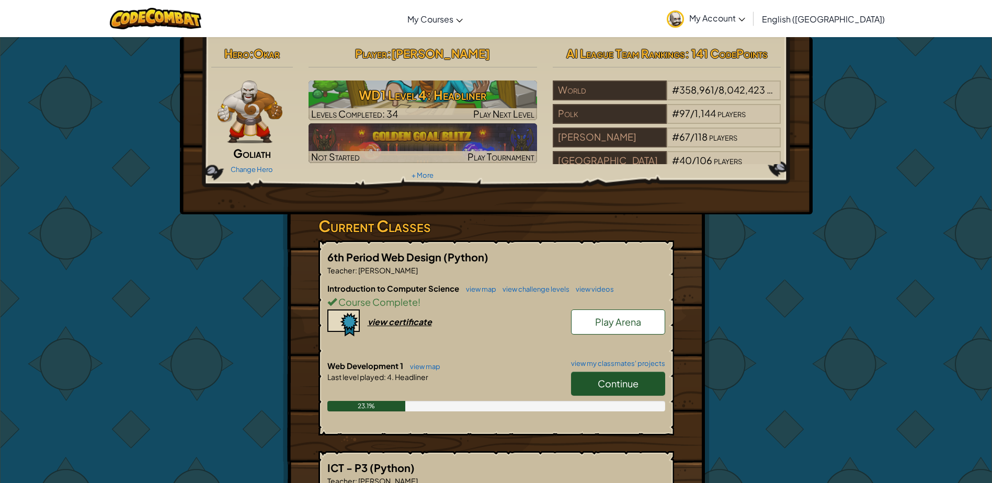
drag, startPoint x: 812, startPoint y: 266, endPoint x: 813, endPoint y: 287, distance: 20.9
drag, startPoint x: 813, startPoint y: 287, endPoint x: 750, endPoint y: 243, distance: 77.0
click at [750, 243] on div "Hero : [PERSON_NAME] Change Hero Player : [PERSON_NAME] WD1 Level 4: Headliner …" at bounding box center [496, 384] width 612 height 695
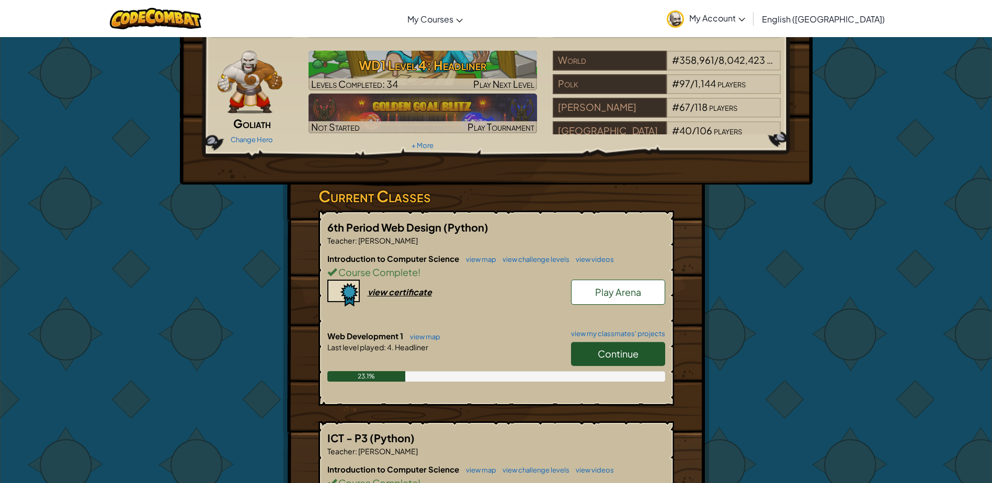
scroll to position [27, 0]
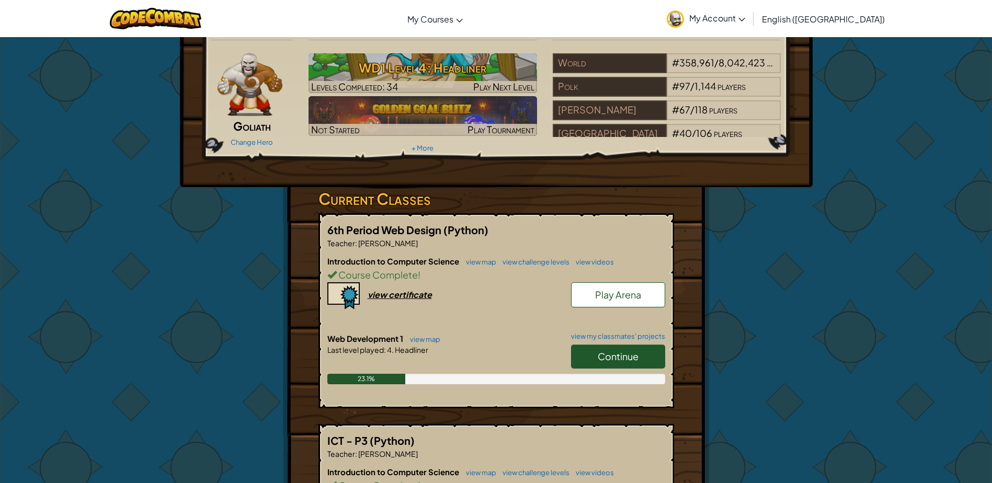
click at [484, 266] on h6 "Introduction to Computer Science view map view challenge levels view videos" at bounding box center [496, 262] width 338 height 12
click at [483, 263] on link "view map" at bounding box center [479, 262] width 36 height 8
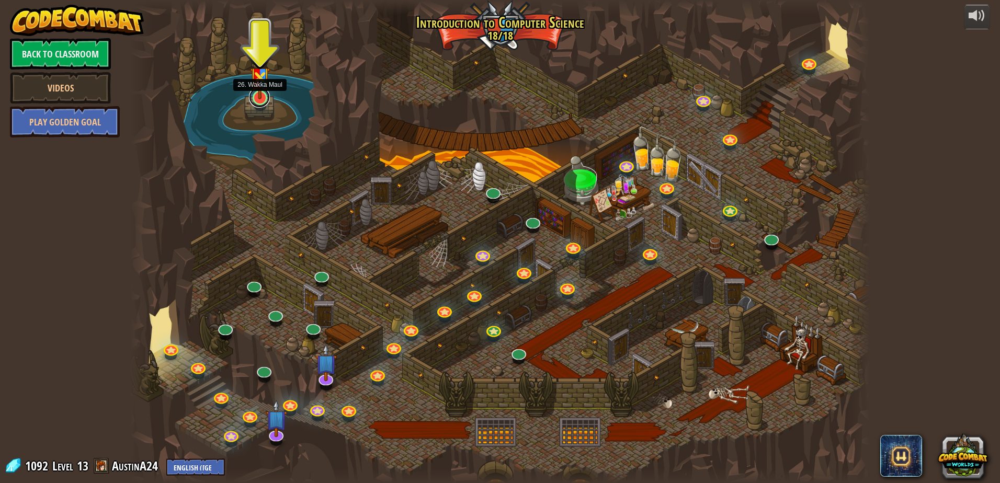
click at [262, 104] on link at bounding box center [259, 97] width 21 height 21
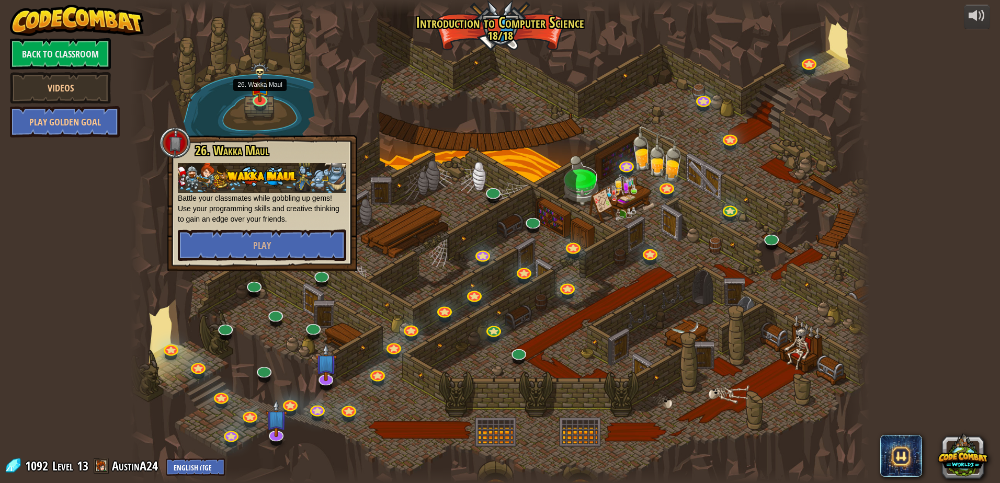
click at [354, 132] on div at bounding box center [500, 241] width 740 height 483
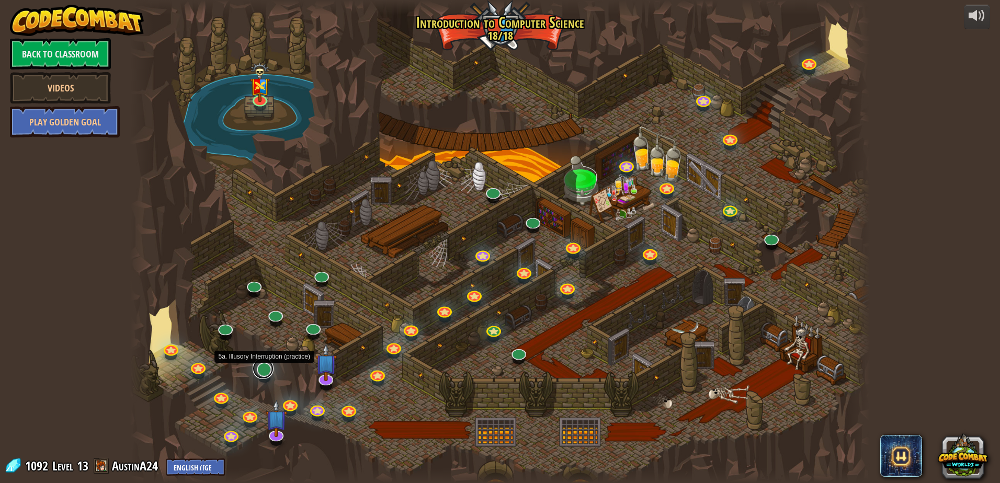
click at [265, 373] on link at bounding box center [263, 368] width 21 height 21
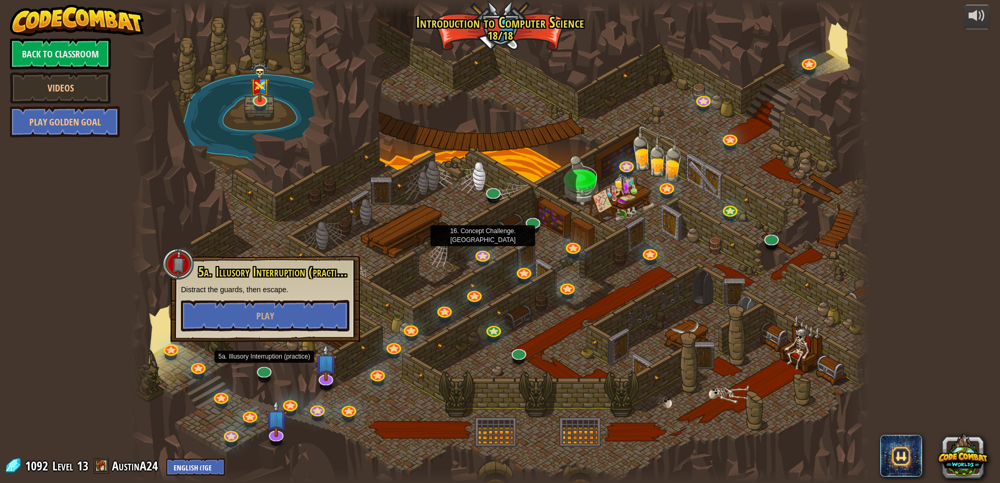
click at [493, 255] on div at bounding box center [500, 241] width 740 height 483
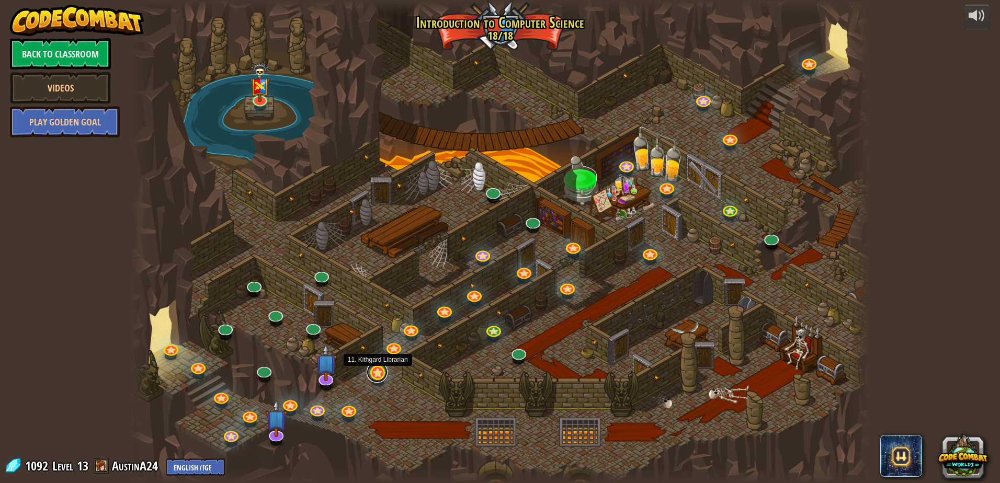
click at [376, 375] on link at bounding box center [377, 372] width 21 height 21
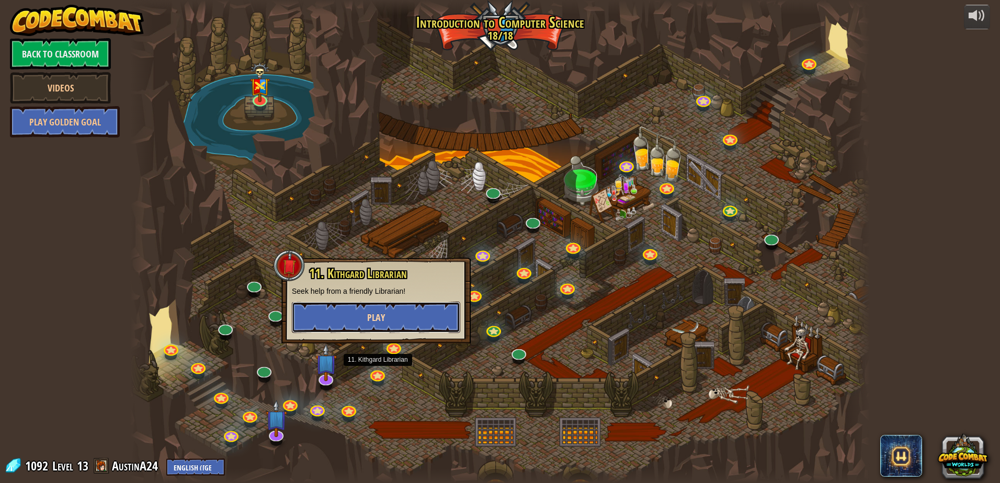
click at [386, 323] on button "Play" at bounding box center [376, 317] width 168 height 31
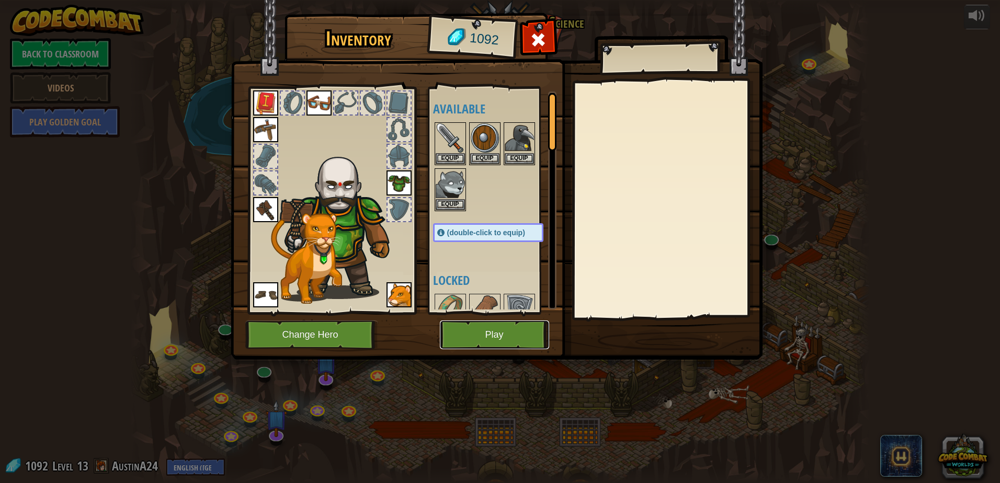
click at [456, 333] on button "Play" at bounding box center [494, 335] width 109 height 29
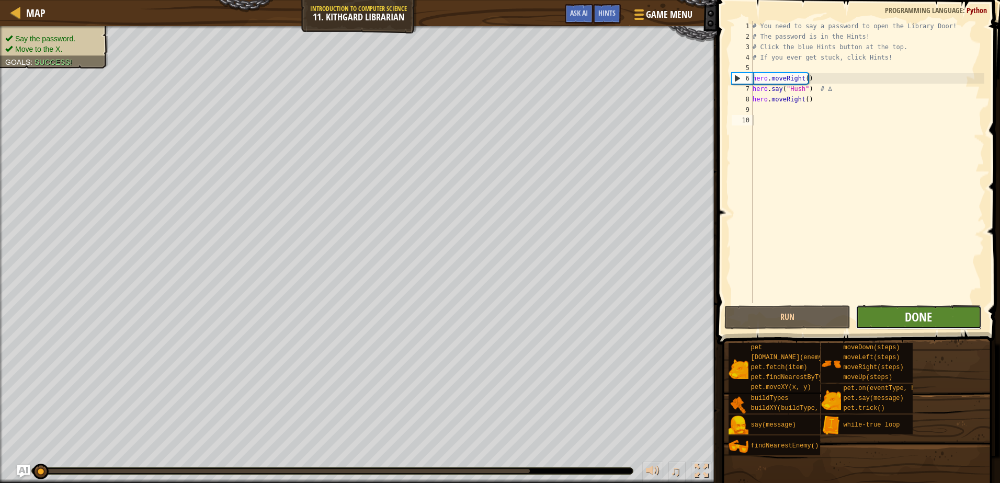
click at [928, 317] on span "Done" at bounding box center [918, 317] width 27 height 17
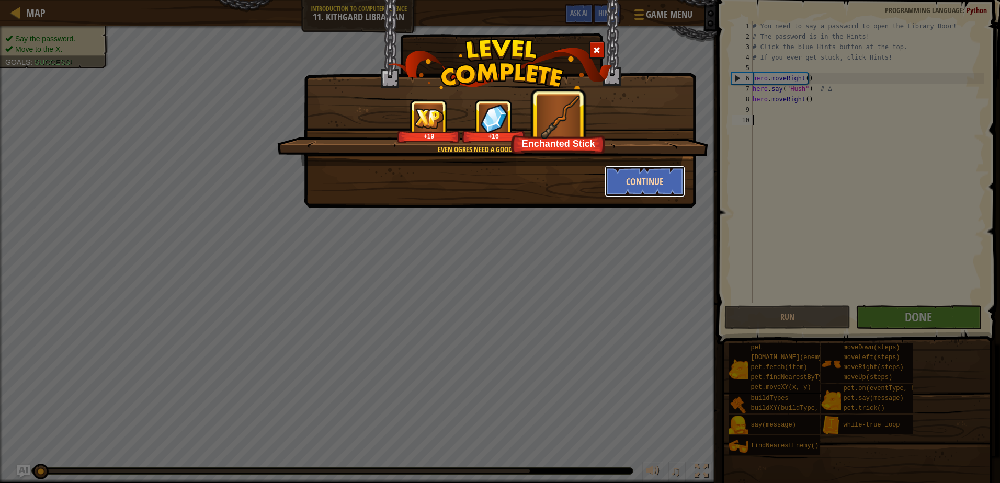
click at [667, 182] on button "Continue" at bounding box center [645, 181] width 81 height 31
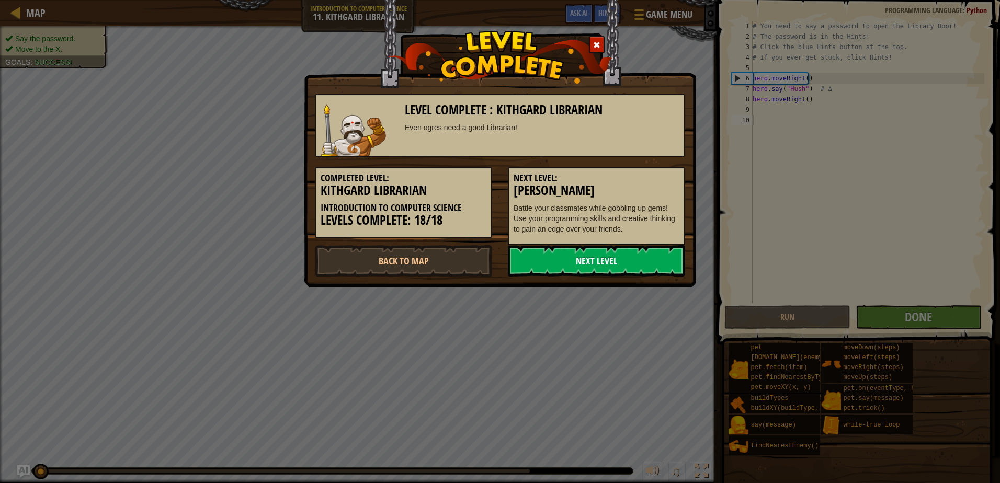
click at [550, 268] on link "Next Level" at bounding box center [596, 260] width 177 height 31
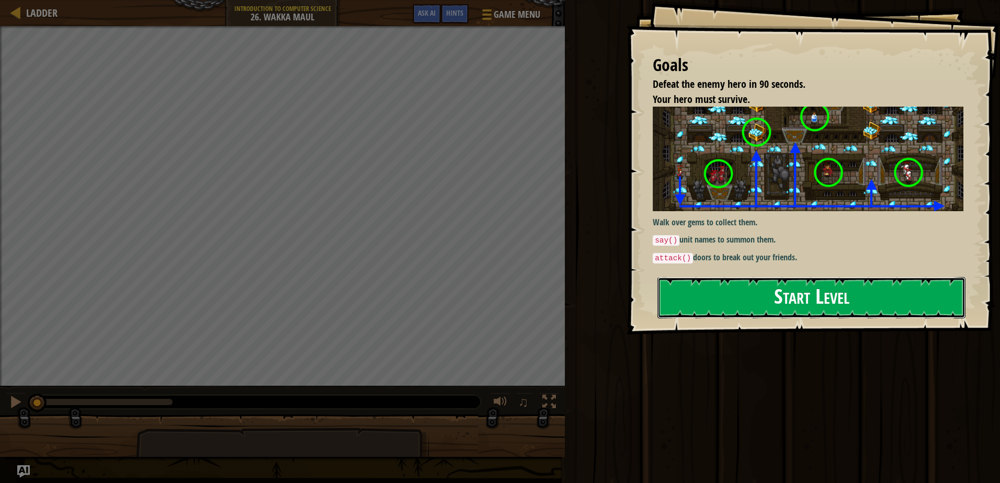
click at [764, 295] on button "Start Level" at bounding box center [811, 297] width 308 height 41
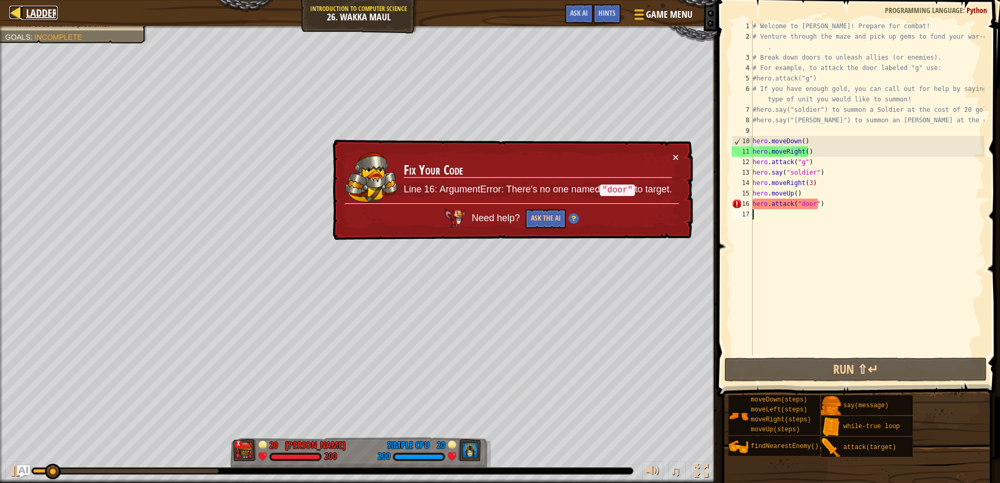
click at [27, 14] on span "Ladder" at bounding box center [41, 13] width 31 height 14
